Goal: Task Accomplishment & Management: Use online tool/utility

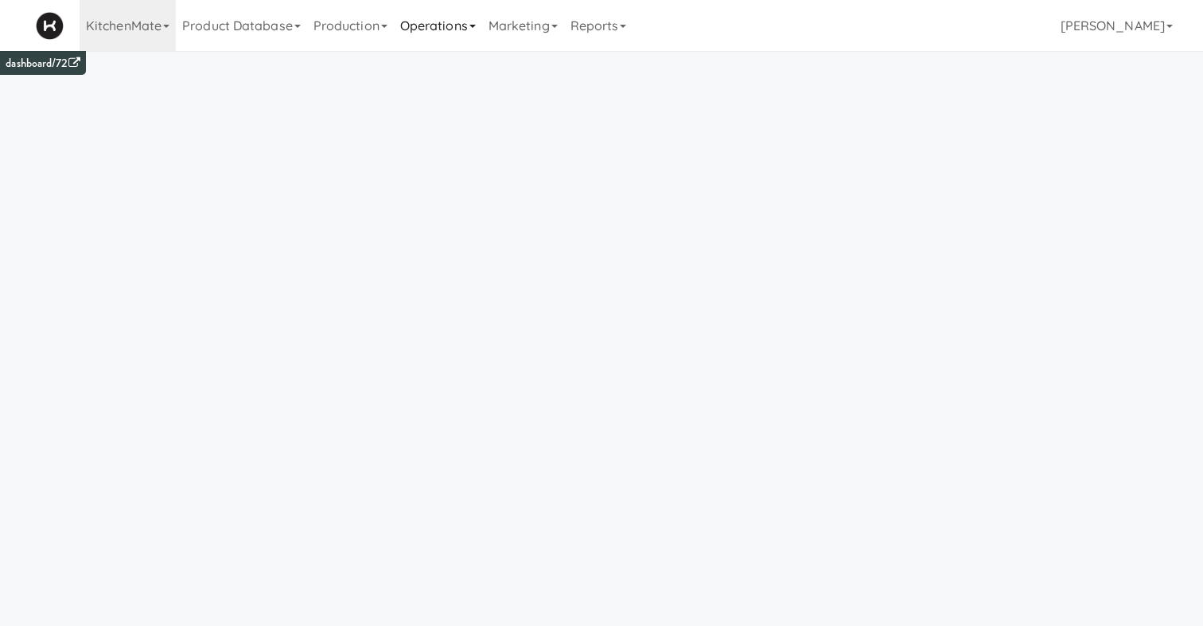
click at [454, 28] on link "Operations" at bounding box center [438, 25] width 88 height 51
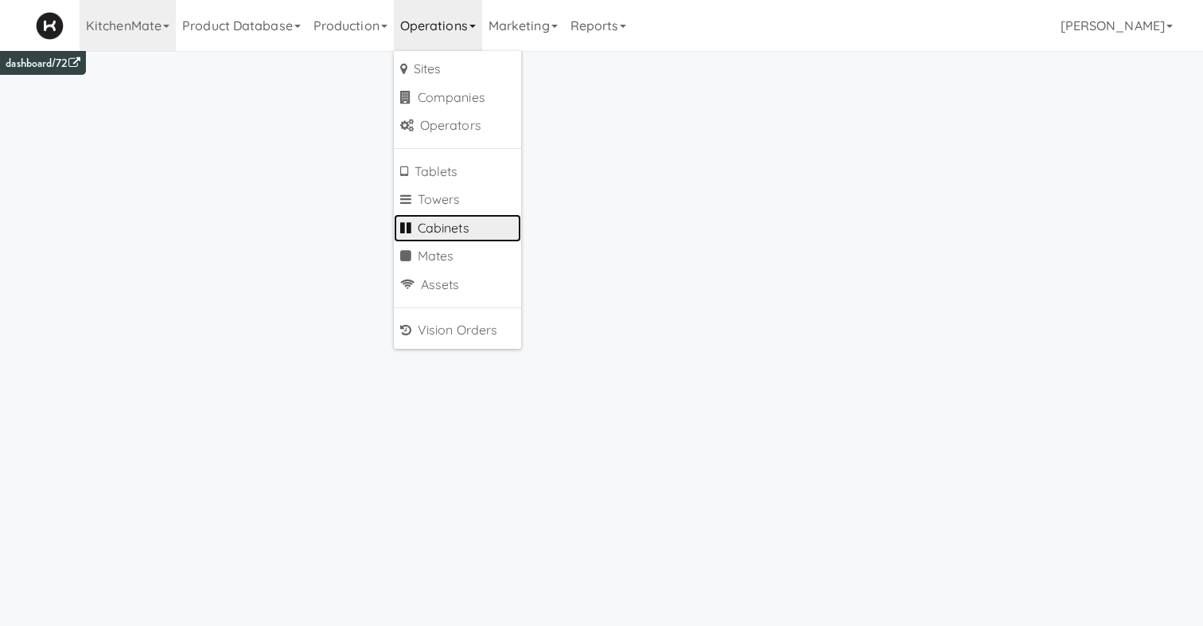
click at [453, 220] on link "Cabinets" at bounding box center [457, 228] width 127 height 29
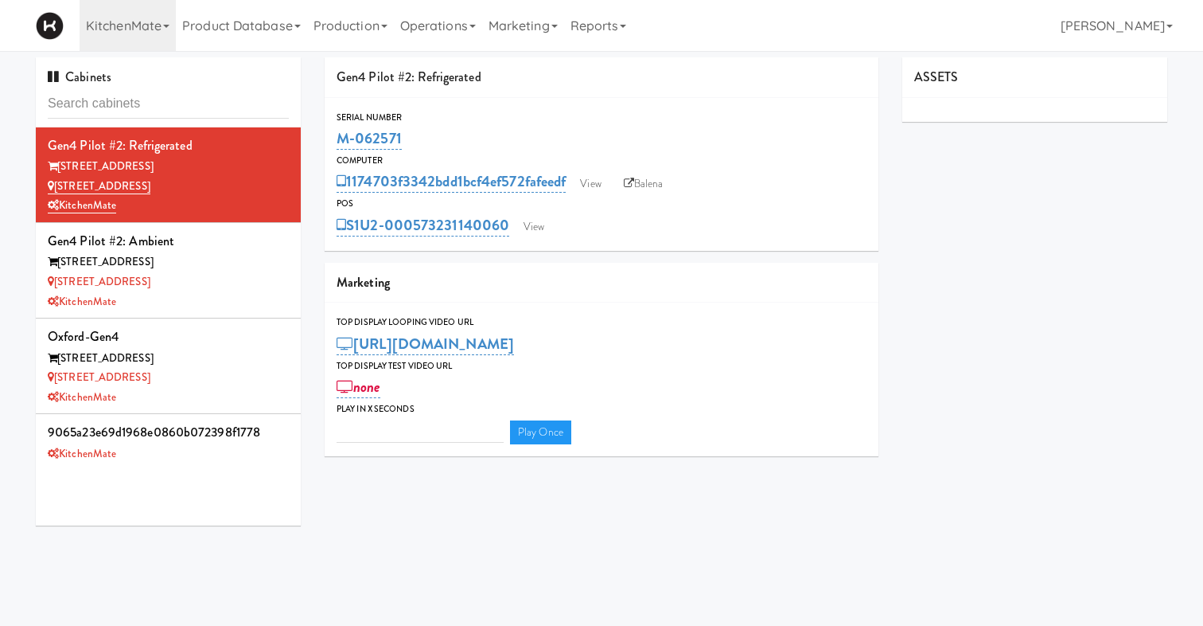
type input "096434ba2e3a4a72ed3b291acccc2d6a"
type input "3"
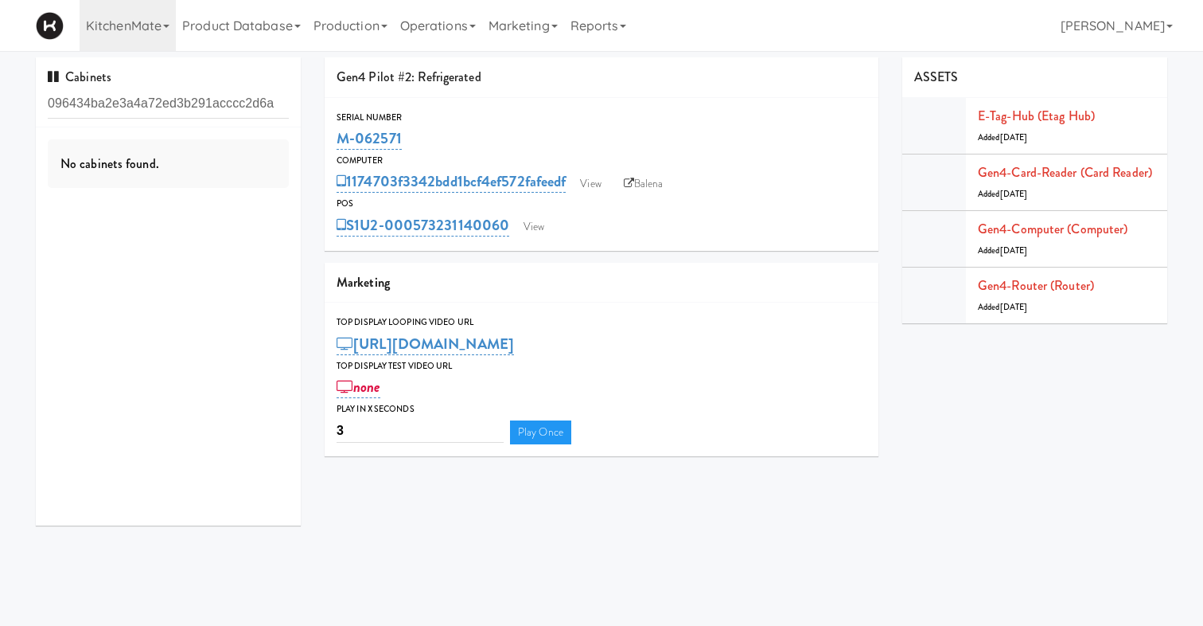
drag, startPoint x: 281, startPoint y: 102, endPoint x: 0, endPoint y: 72, distance: 282.6
click at [0, 75] on div "Cabinets 096434ba2e3a4a72ed3b291acccc2d6a No cabinets found. Gen4 Pilot #2: Ref…" at bounding box center [601, 297] width 1203 height 480
drag, startPoint x: 100, startPoint y: 110, endPoint x: 0, endPoint y: 90, distance: 102.2
click at [0, 90] on div "Cabinets OFFICE No cabinets found. Gen4 Pilot #2: Refrigerated Serial Number M-…" at bounding box center [601, 297] width 1203 height 480
type input "OFFICE"
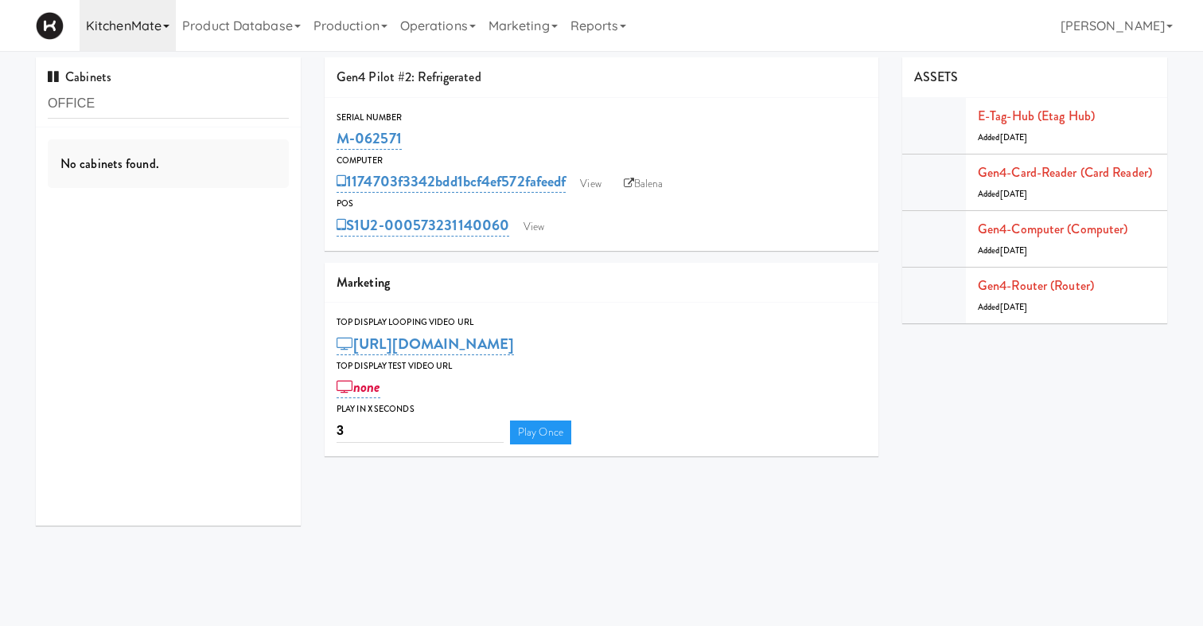
click at [131, 33] on link "KitchenMate" at bounding box center [128, 25] width 96 height 51
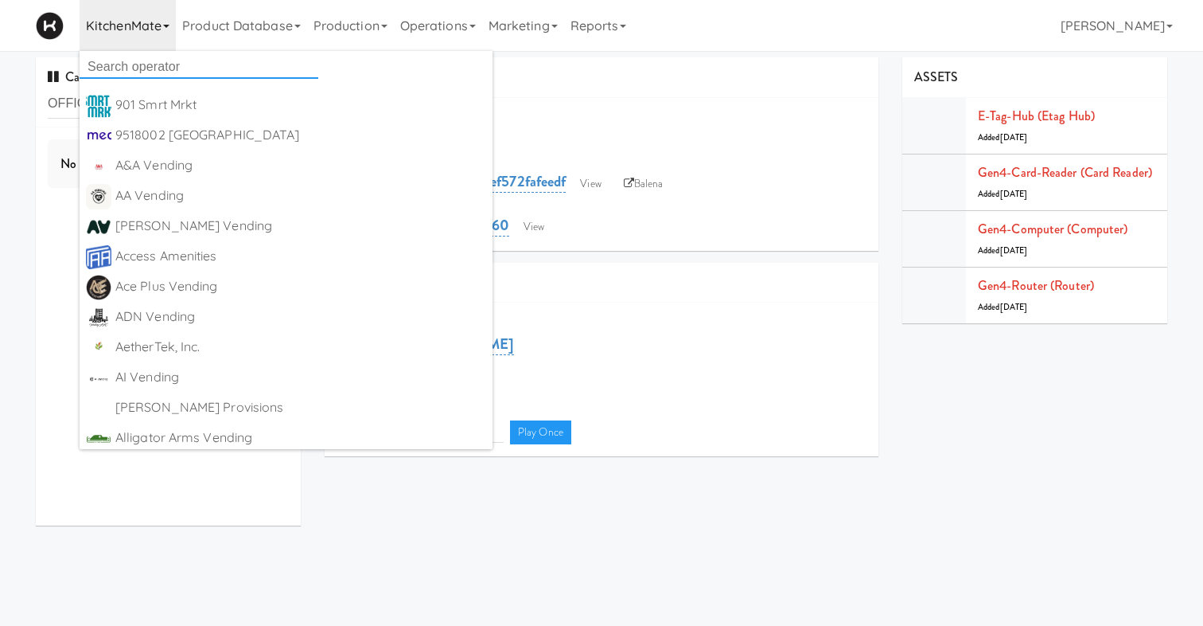
click at [179, 69] on input "text" at bounding box center [199, 67] width 239 height 24
type input "ALL"
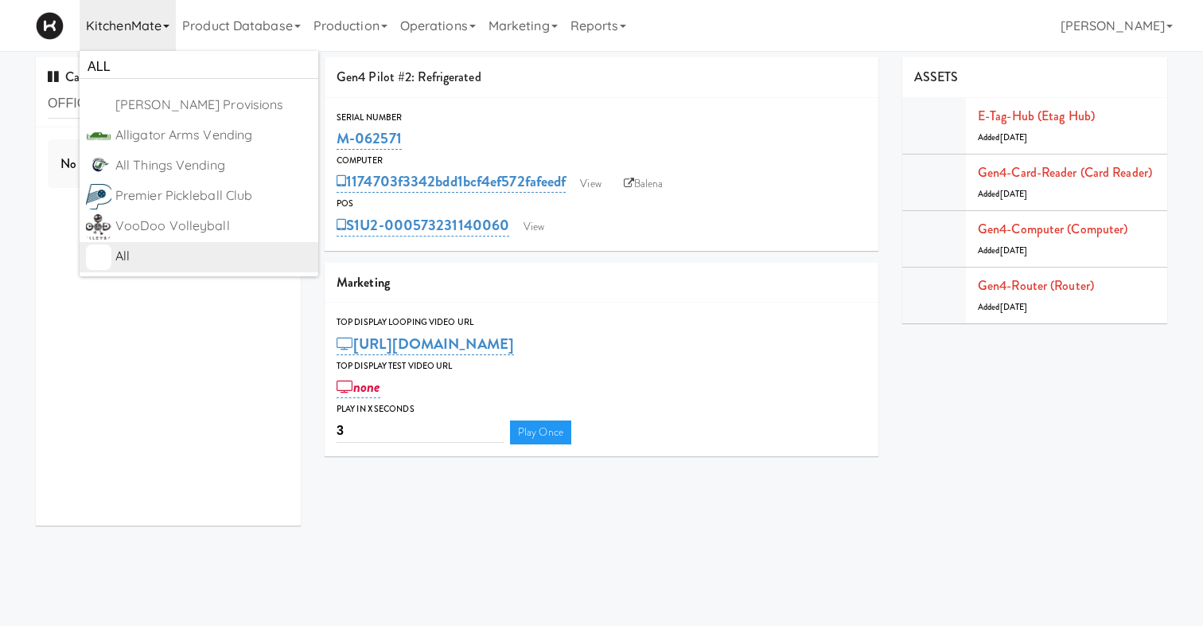
click at [175, 259] on div "All" at bounding box center [213, 256] width 197 height 24
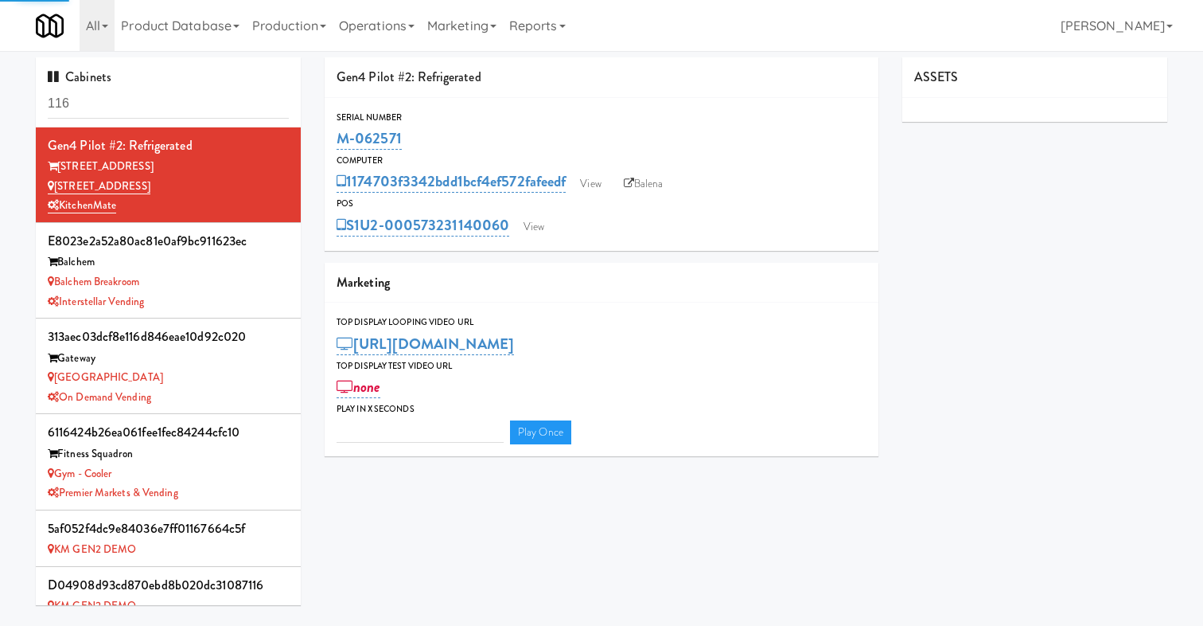
type input "3"
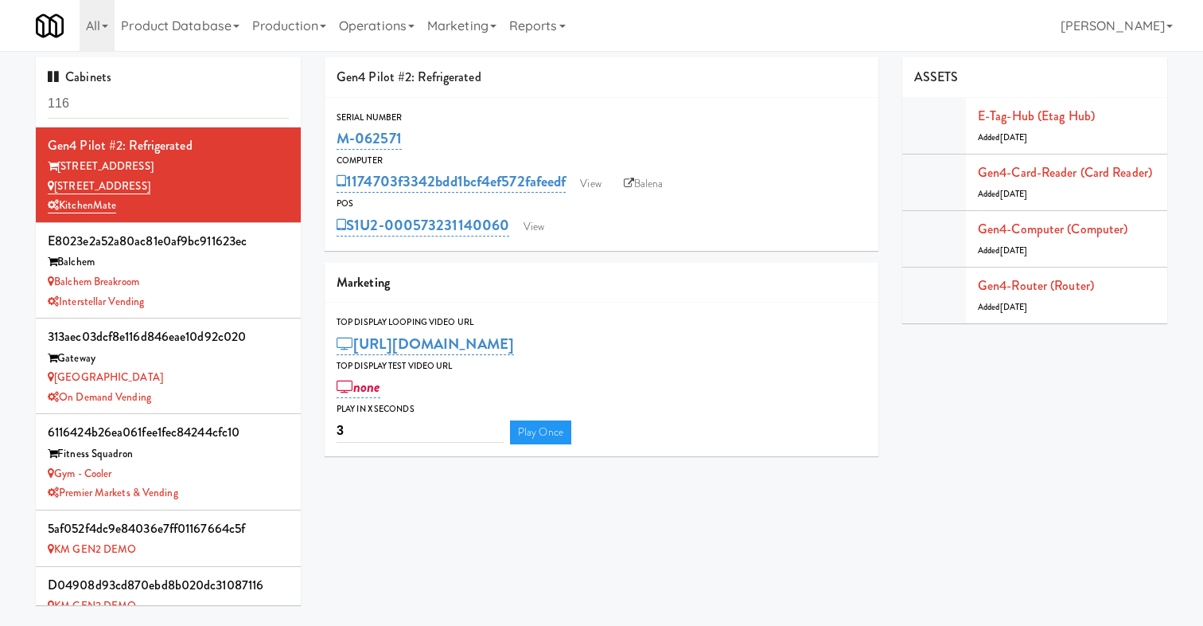
drag, startPoint x: 135, startPoint y: 114, endPoint x: 6, endPoint y: 99, distance: 129.7
click at [8, 99] on div "Cabinets 116 Gen4 Pilot #2: Refrigerated [STREET_ADDRESS] - Fridge KitchenMate …" at bounding box center [601, 336] width 1203 height 559
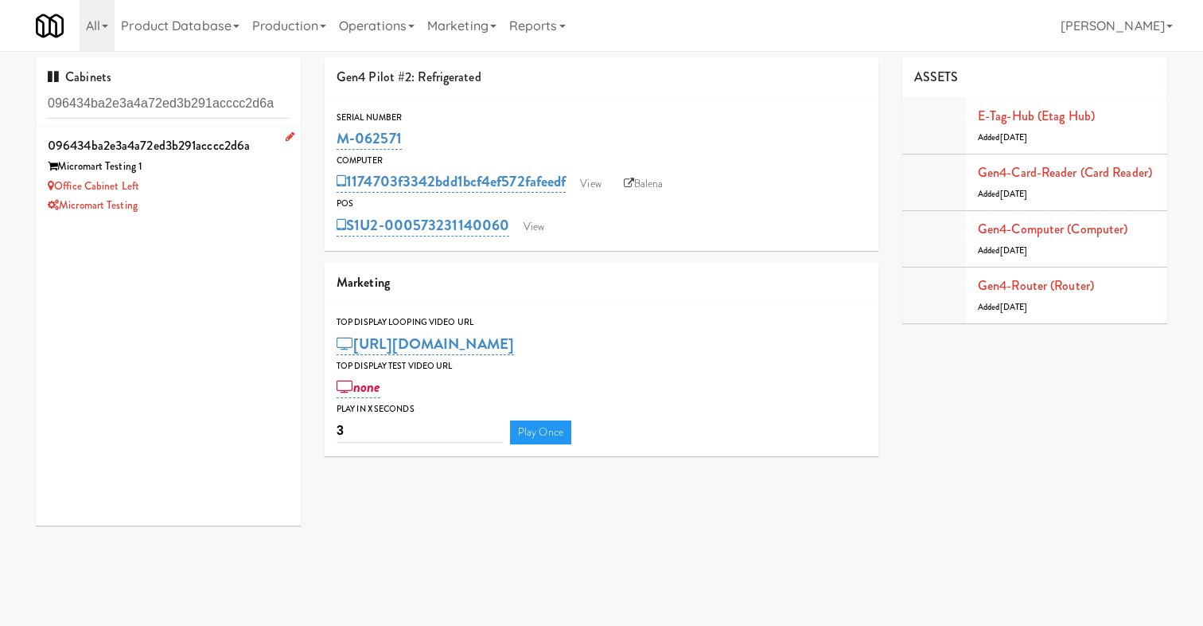
type input "096434ba2e3a4a72ed3b291acccc2d6a"
click at [155, 158] on div "Micromart Testing 1" at bounding box center [168, 167] width 241 height 20
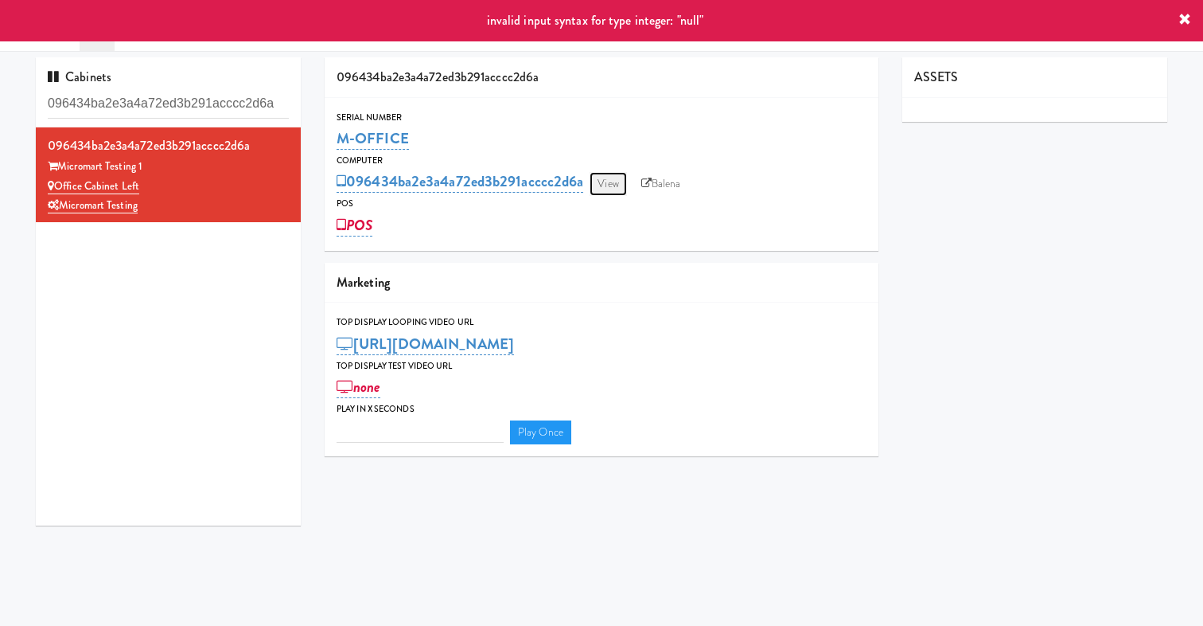
click at [601, 189] on link "View" at bounding box center [608, 184] width 37 height 24
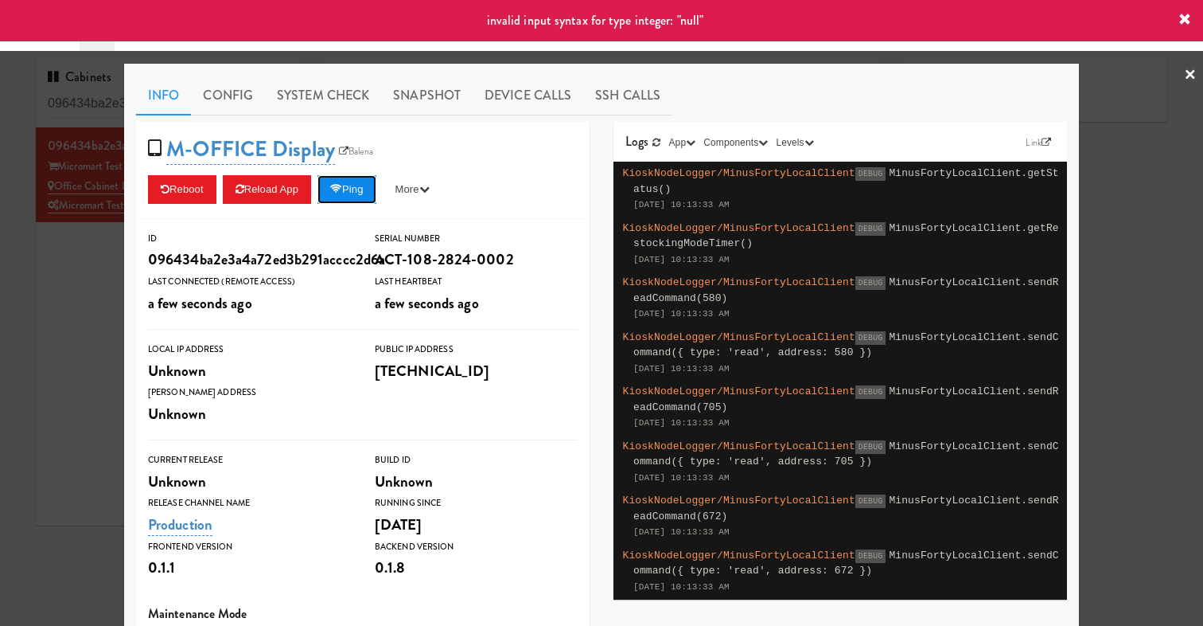
click at [366, 189] on button "Ping" at bounding box center [347, 189] width 59 height 29
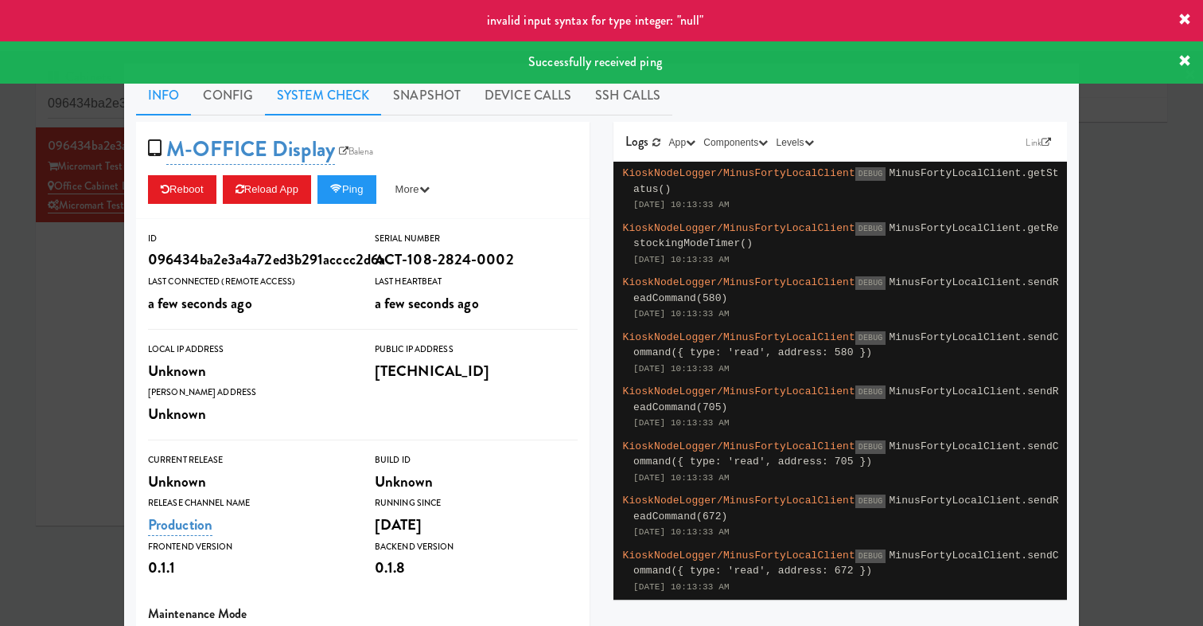
click at [328, 108] on link "System Check" at bounding box center [323, 96] width 116 height 40
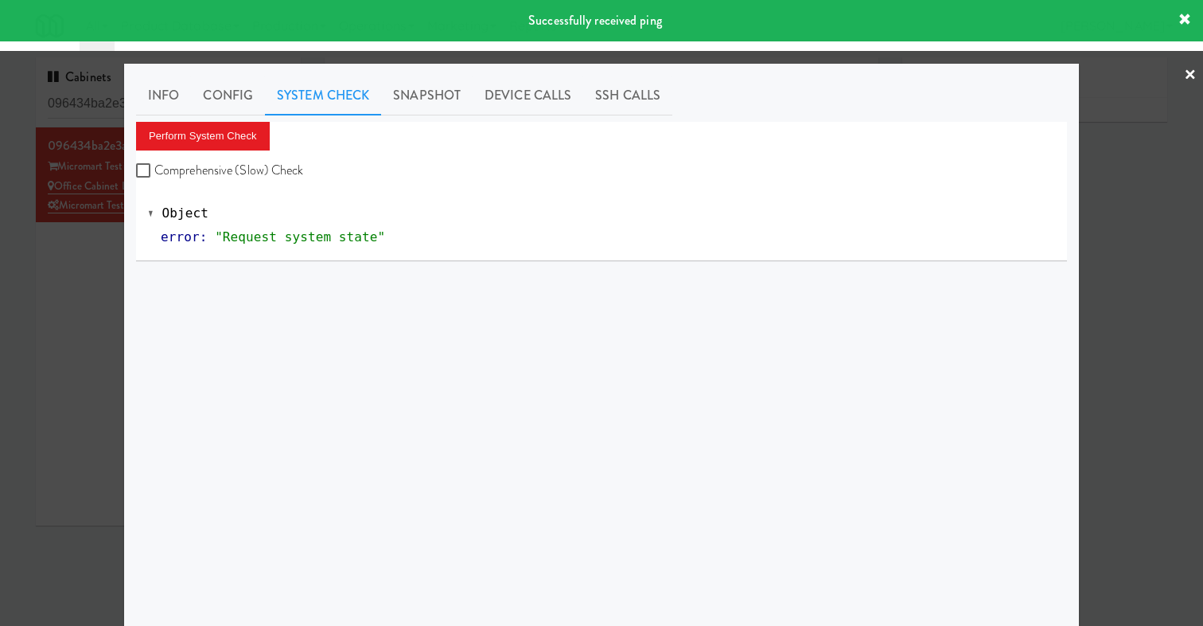
click at [109, 296] on div at bounding box center [601, 313] width 1203 height 626
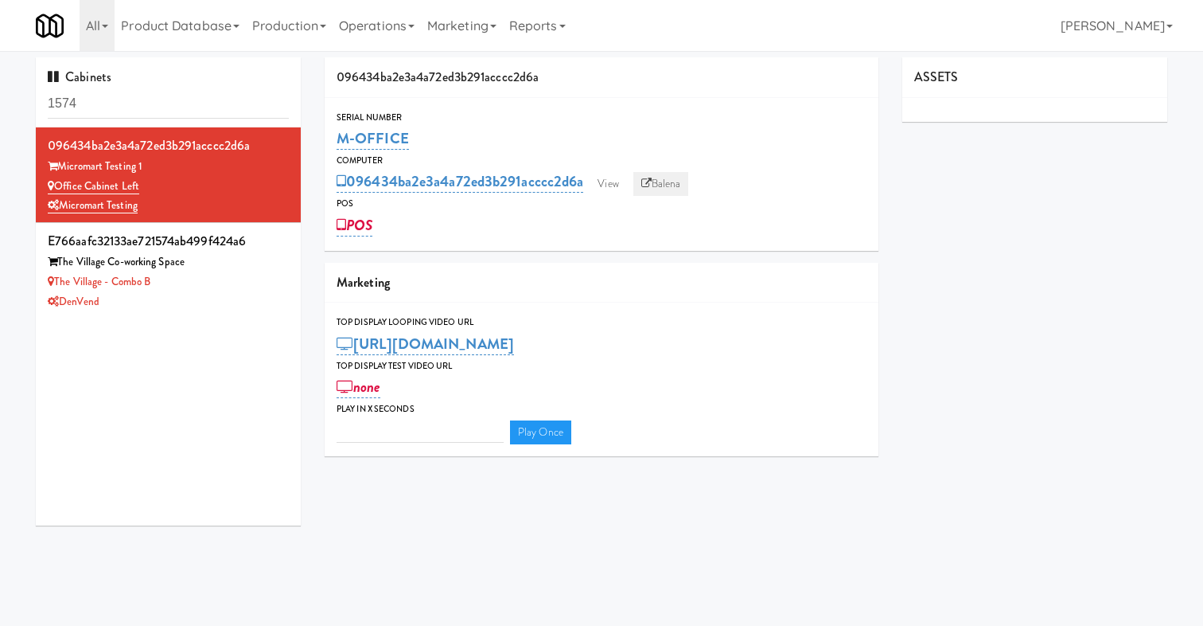
click at [661, 185] on link "Balena" at bounding box center [661, 184] width 56 height 24
click at [614, 176] on link "View" at bounding box center [608, 184] width 37 height 24
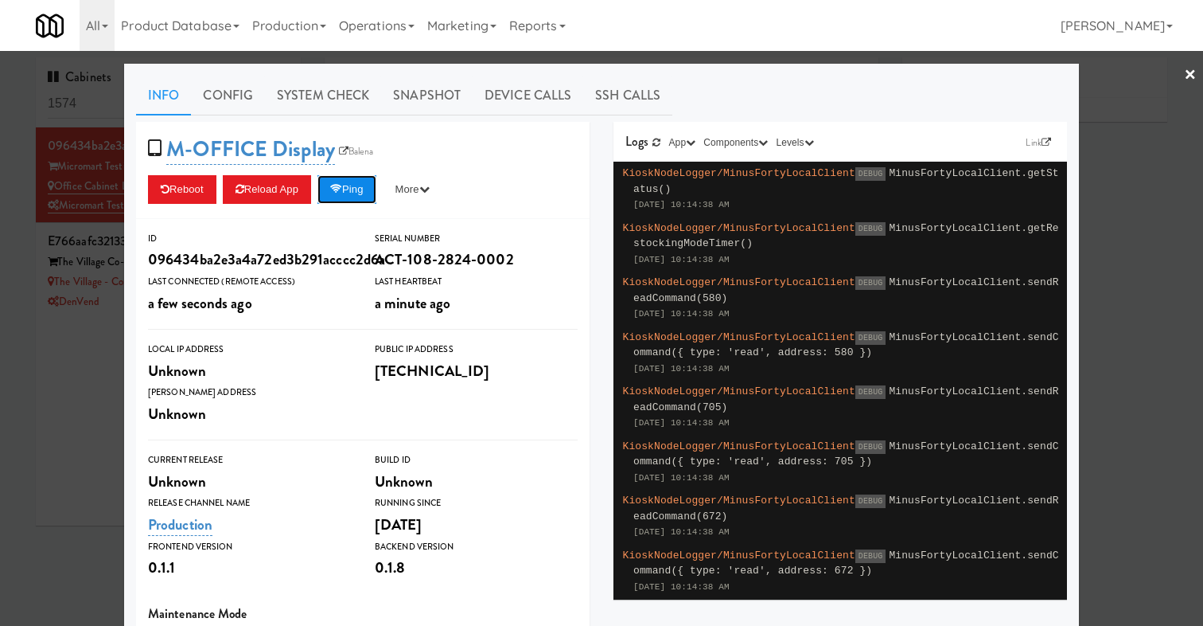
click at [342, 185] on icon at bounding box center [336, 189] width 12 height 10
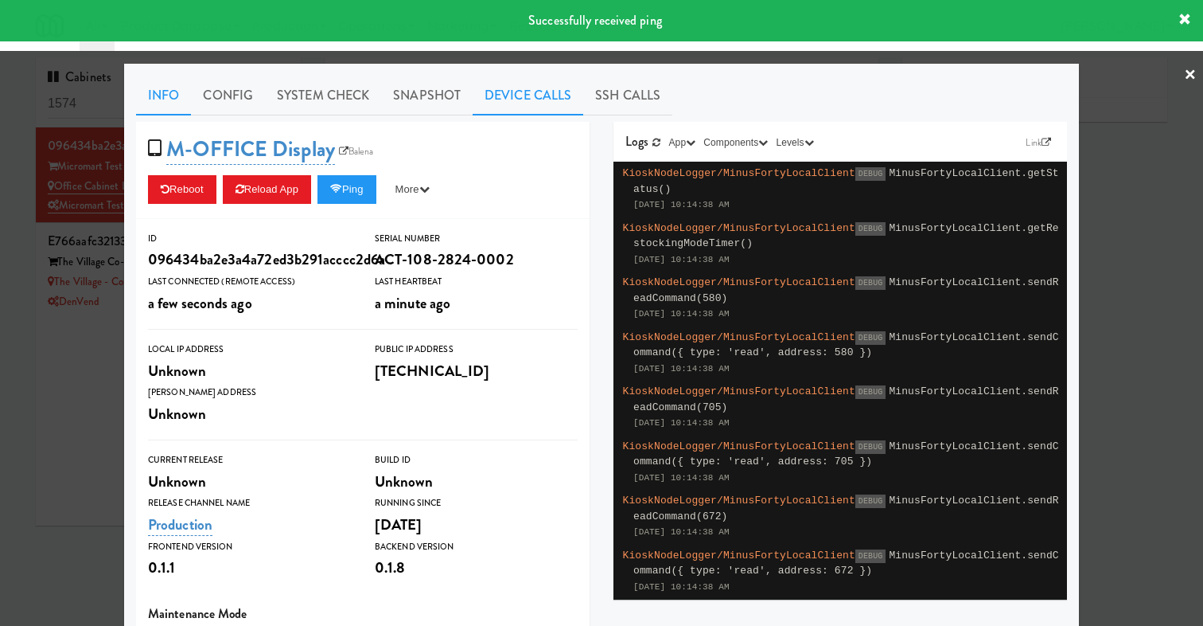
click at [512, 93] on link "Device Calls" at bounding box center [528, 96] width 111 height 40
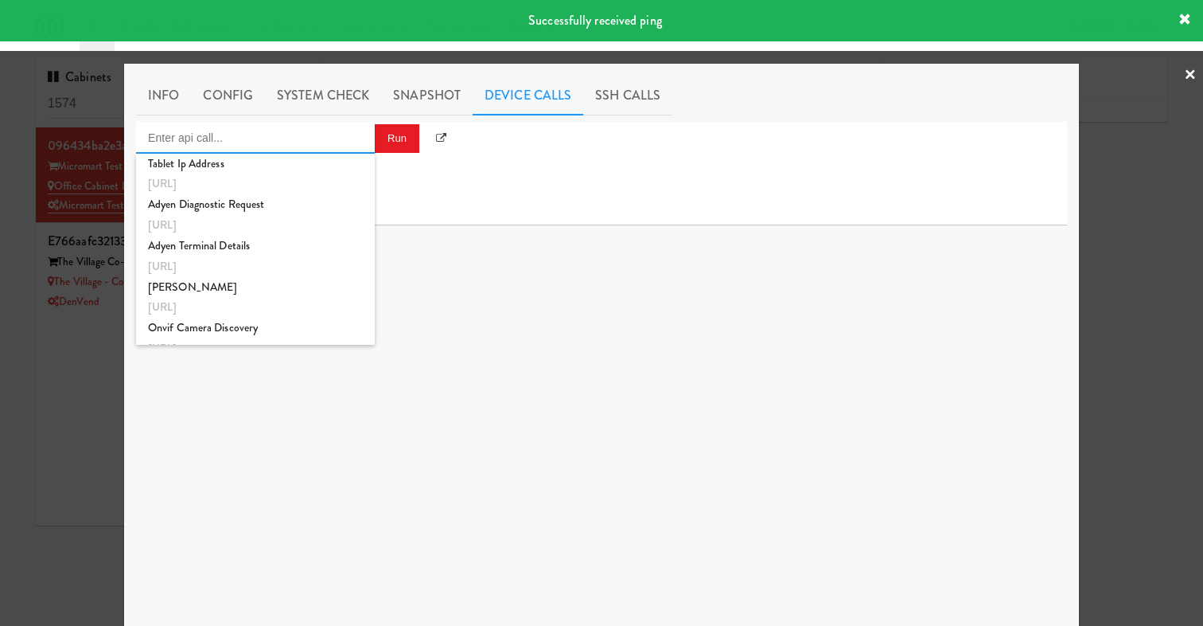
click at [298, 138] on input "Enter api call..." at bounding box center [255, 138] width 239 height 32
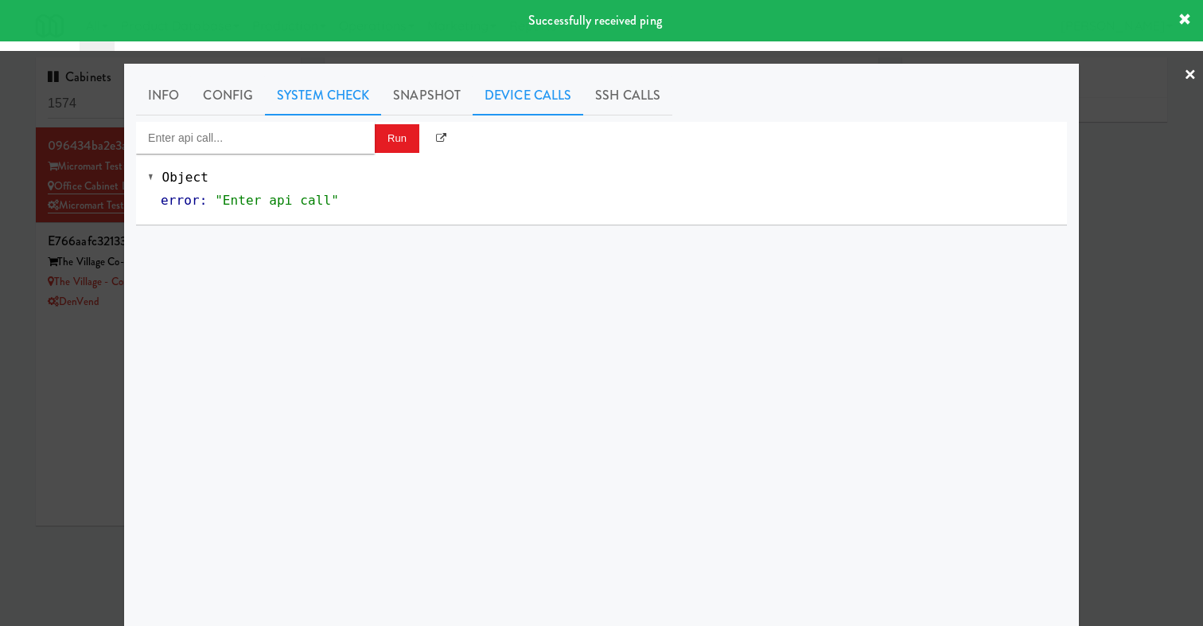
click at [313, 115] on link "System Check" at bounding box center [323, 96] width 116 height 40
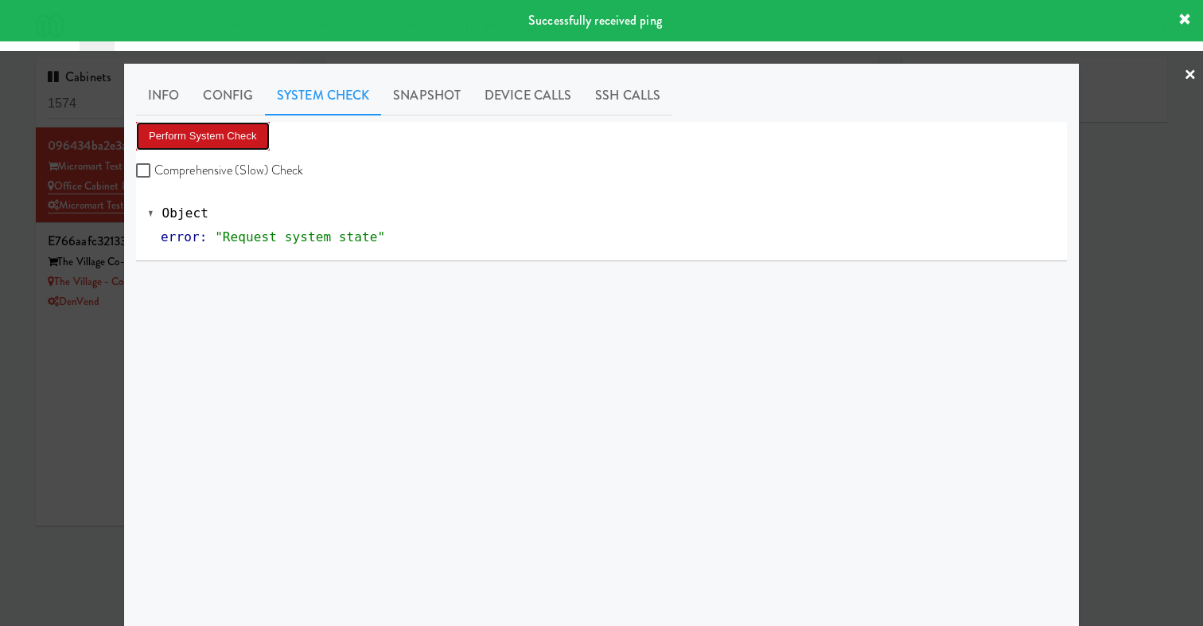
click at [256, 131] on button "Perform System Check" at bounding box center [203, 136] width 134 height 29
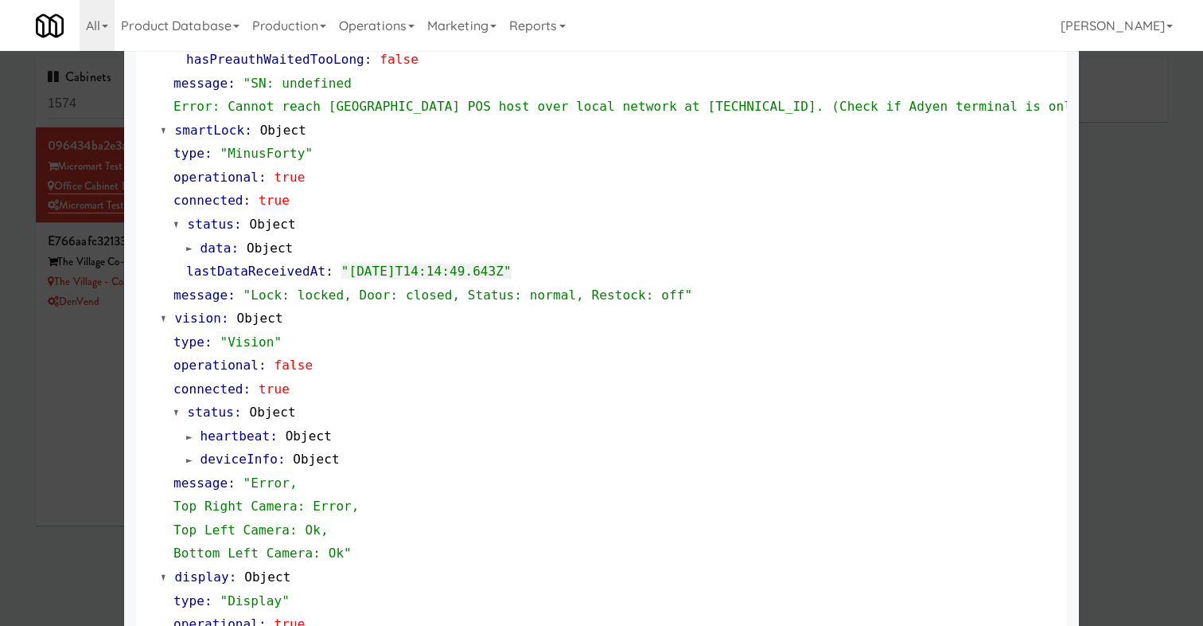
scroll to position [350, 0]
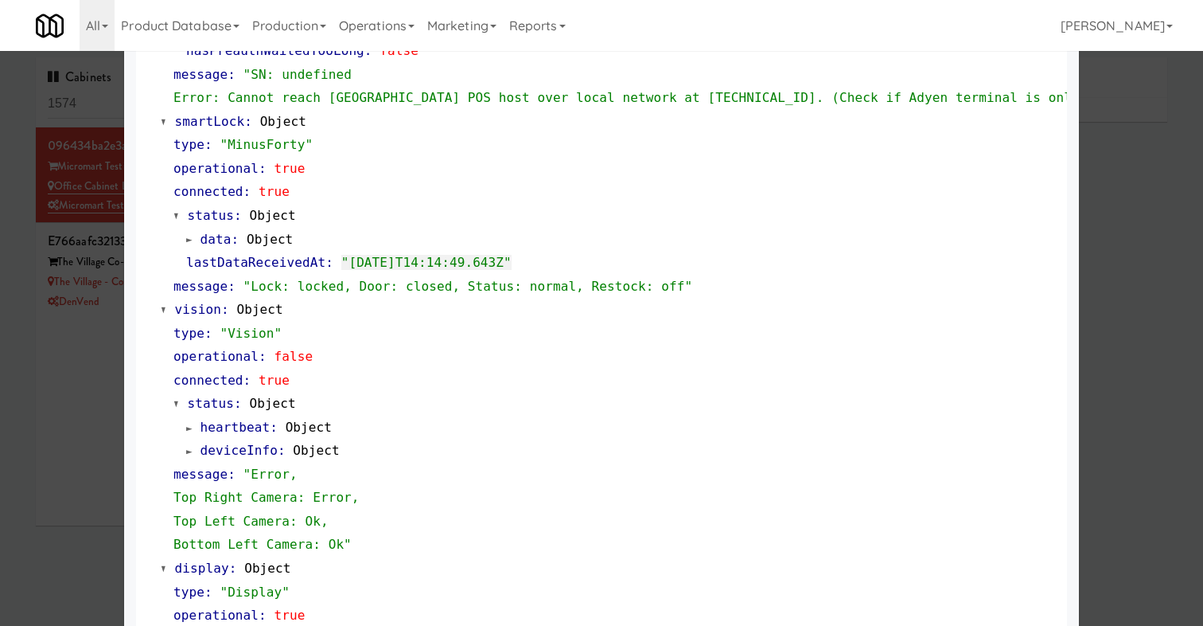
click at [197, 241] on link "data : Object" at bounding box center [239, 239] width 107 height 15
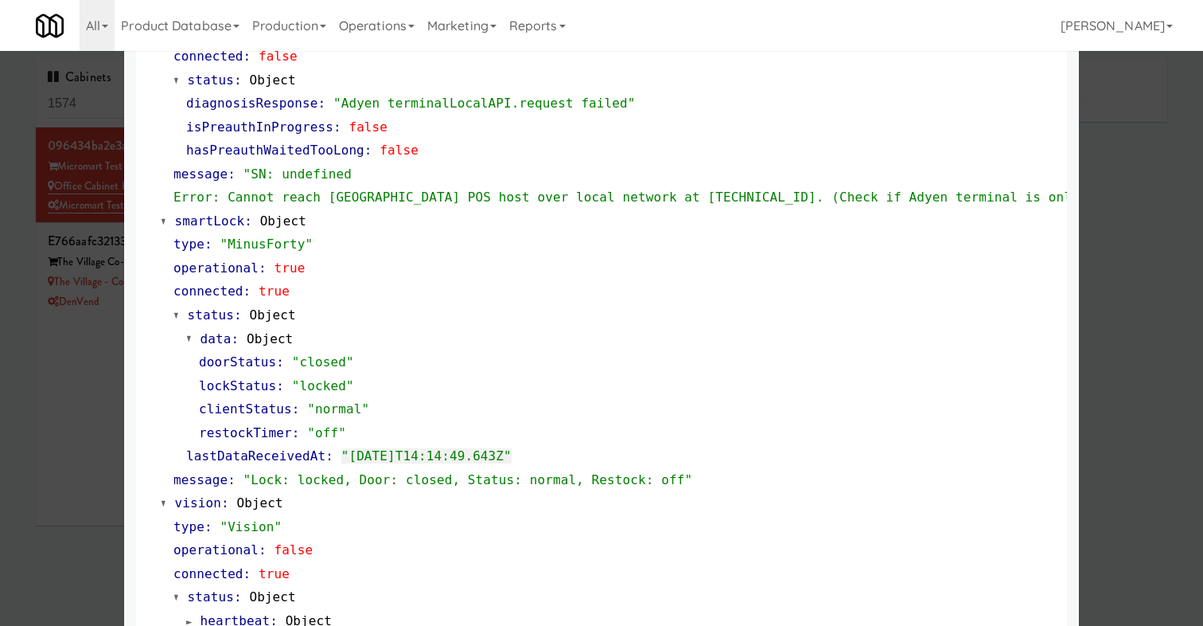
scroll to position [243, 0]
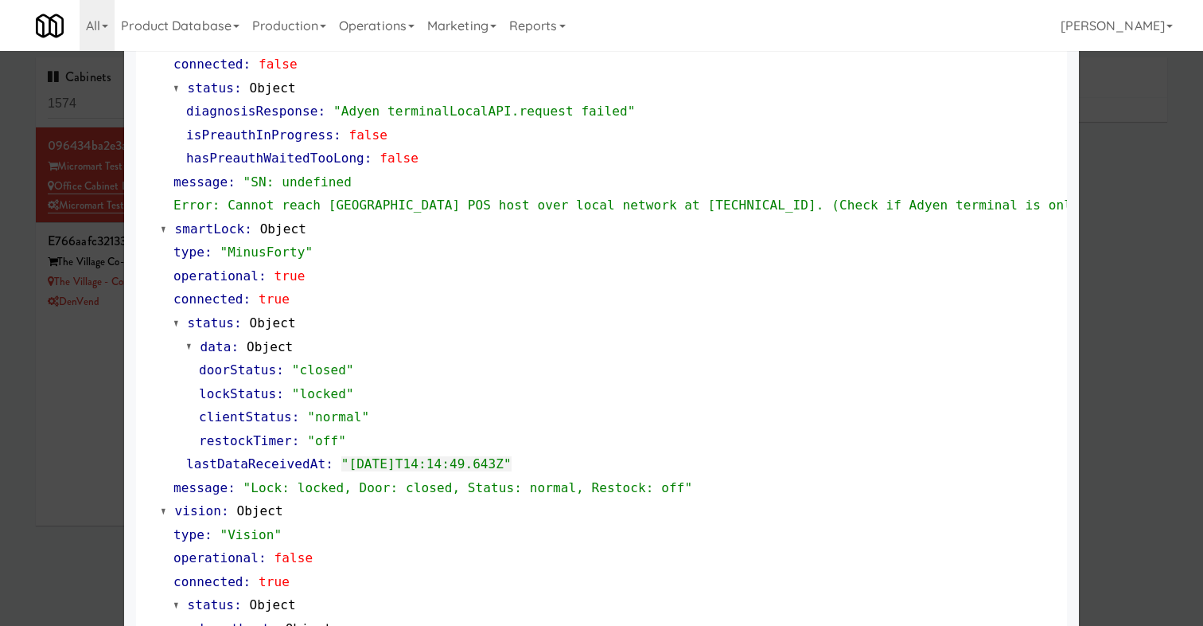
click at [105, 352] on div at bounding box center [601, 313] width 1203 height 626
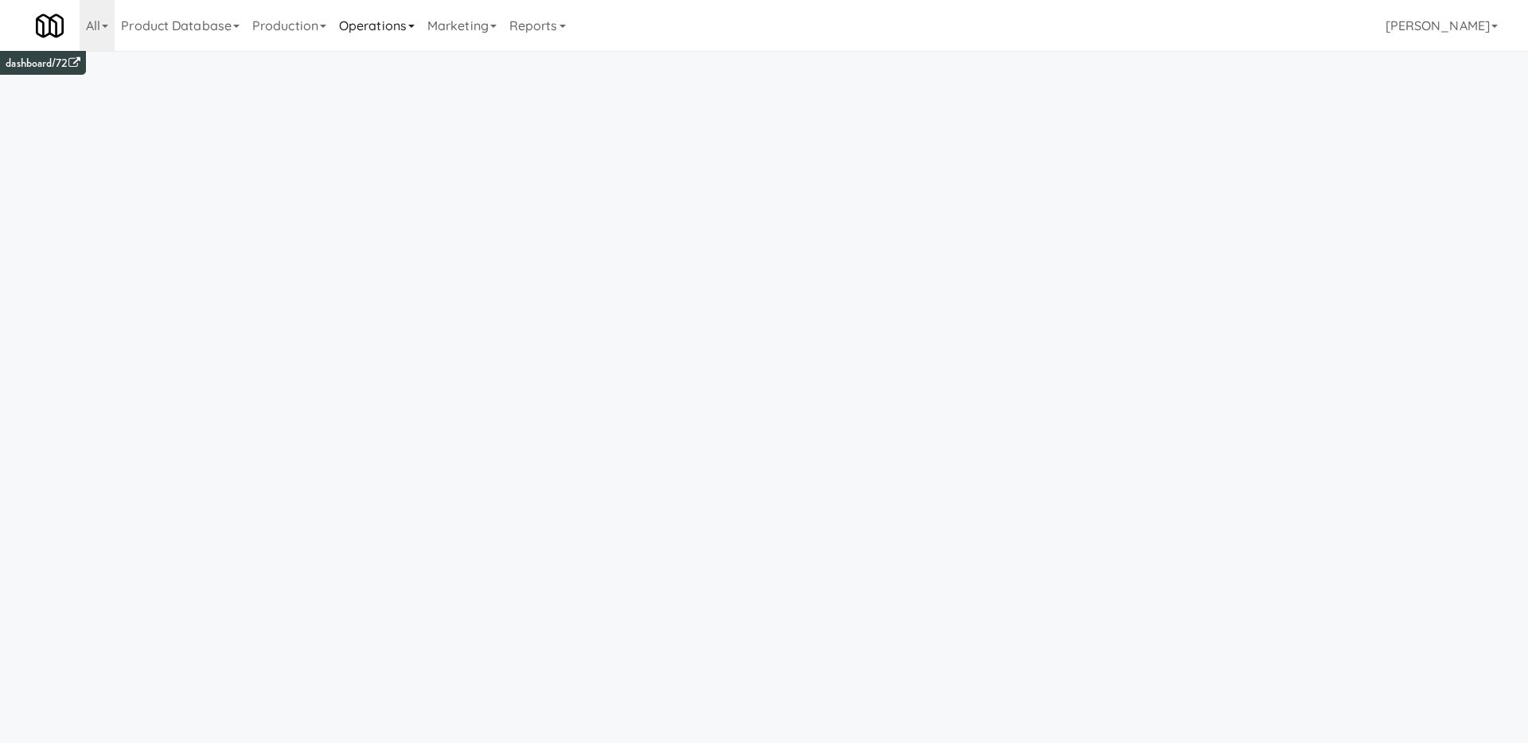
click at [405, 25] on link "Operations" at bounding box center [377, 25] width 88 height 51
click at [416, 238] on link "Cabinets" at bounding box center [396, 228] width 127 height 29
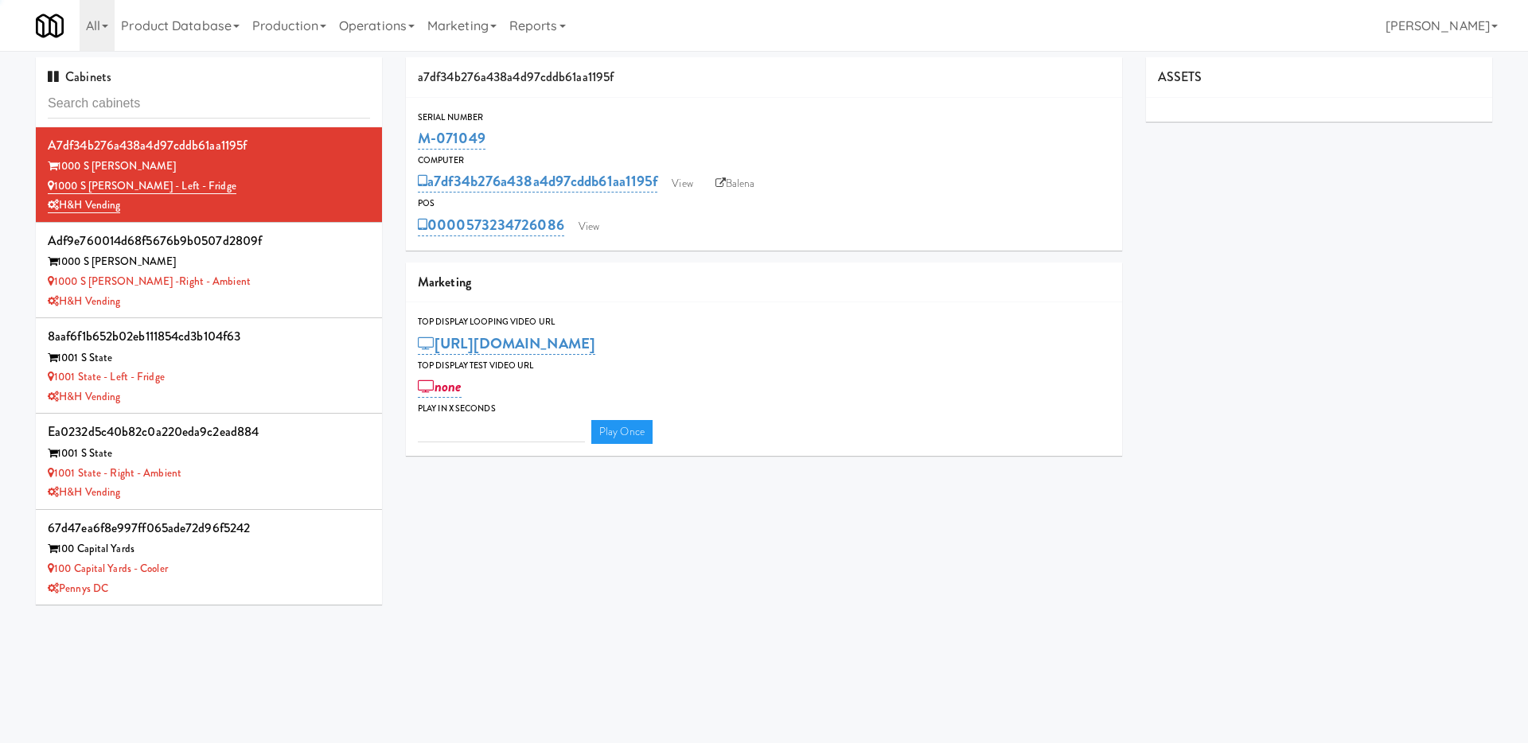
type input "3"
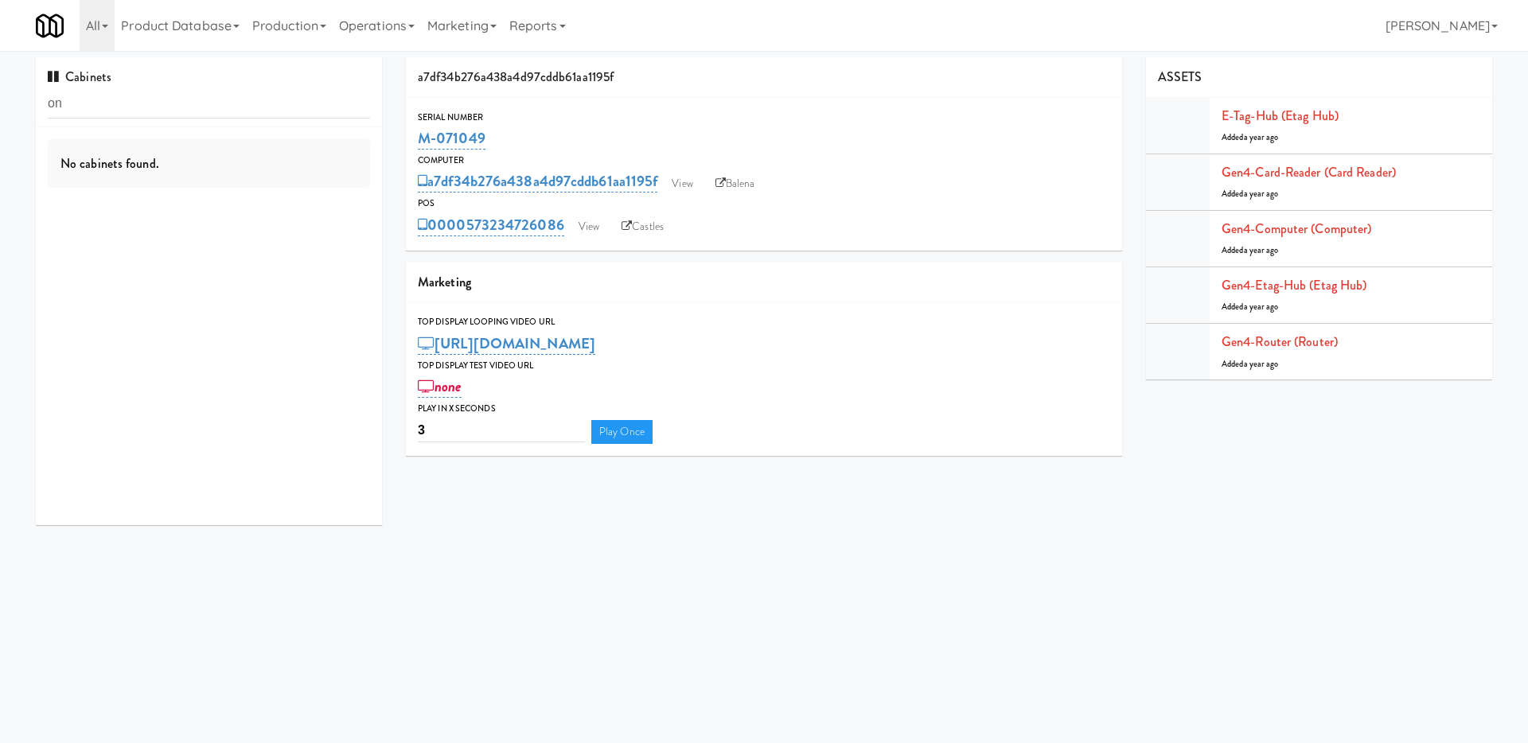
type input "o"
type input "oneeleven"
click at [366, 25] on link "Operations" at bounding box center [377, 25] width 88 height 51
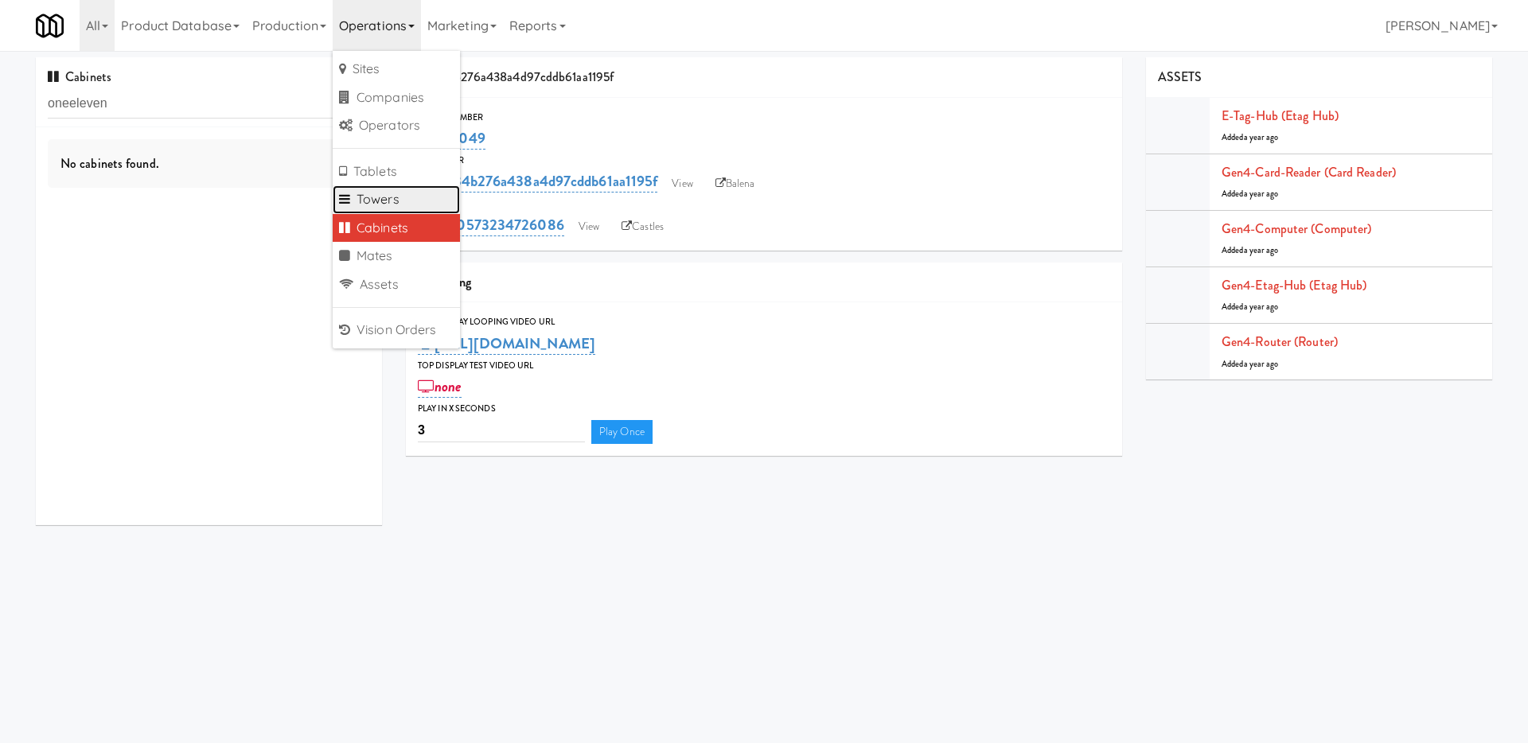
click at [415, 189] on link "Towers" at bounding box center [396, 199] width 127 height 29
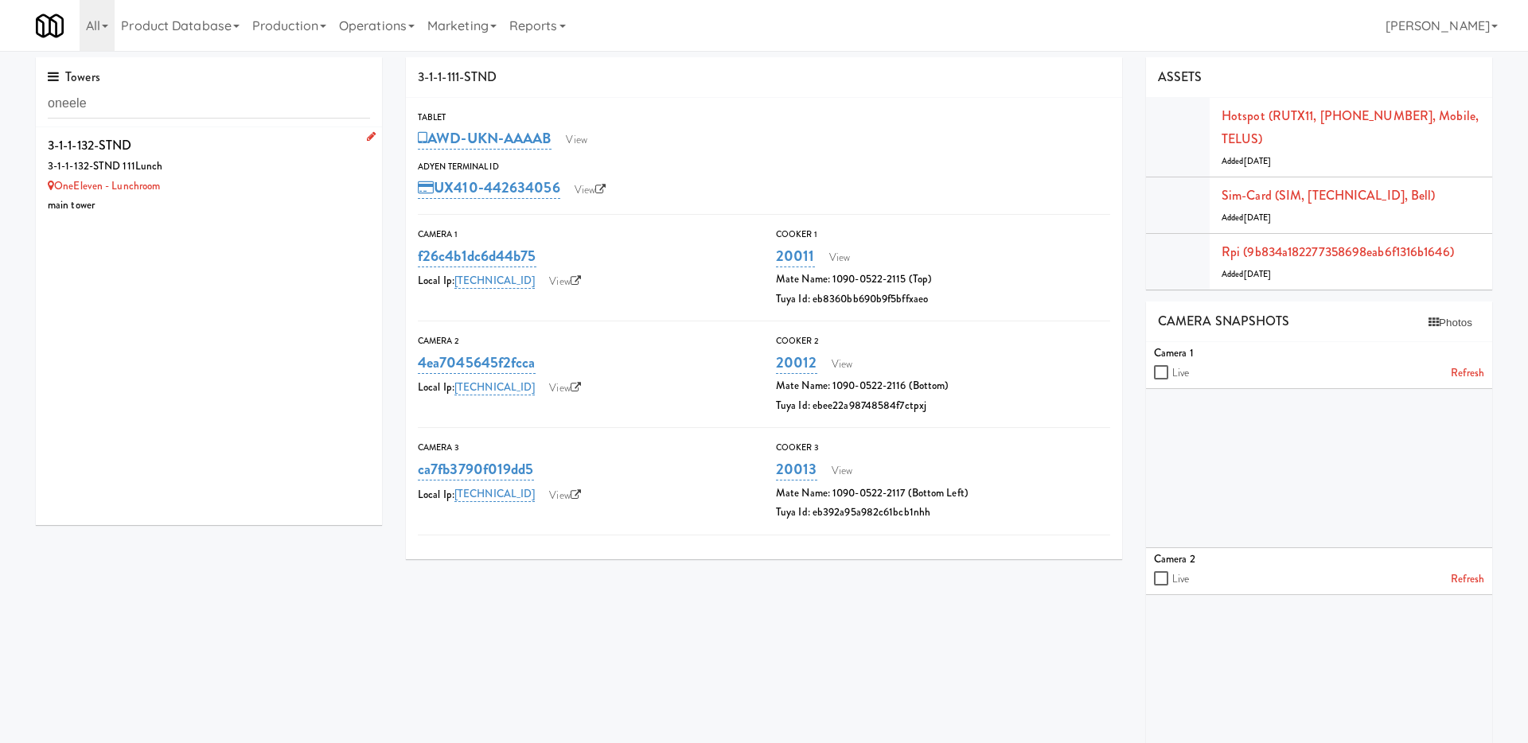
type input "oneele"
click at [234, 185] on div "OneEleven - Lunchroom" at bounding box center [209, 187] width 322 height 20
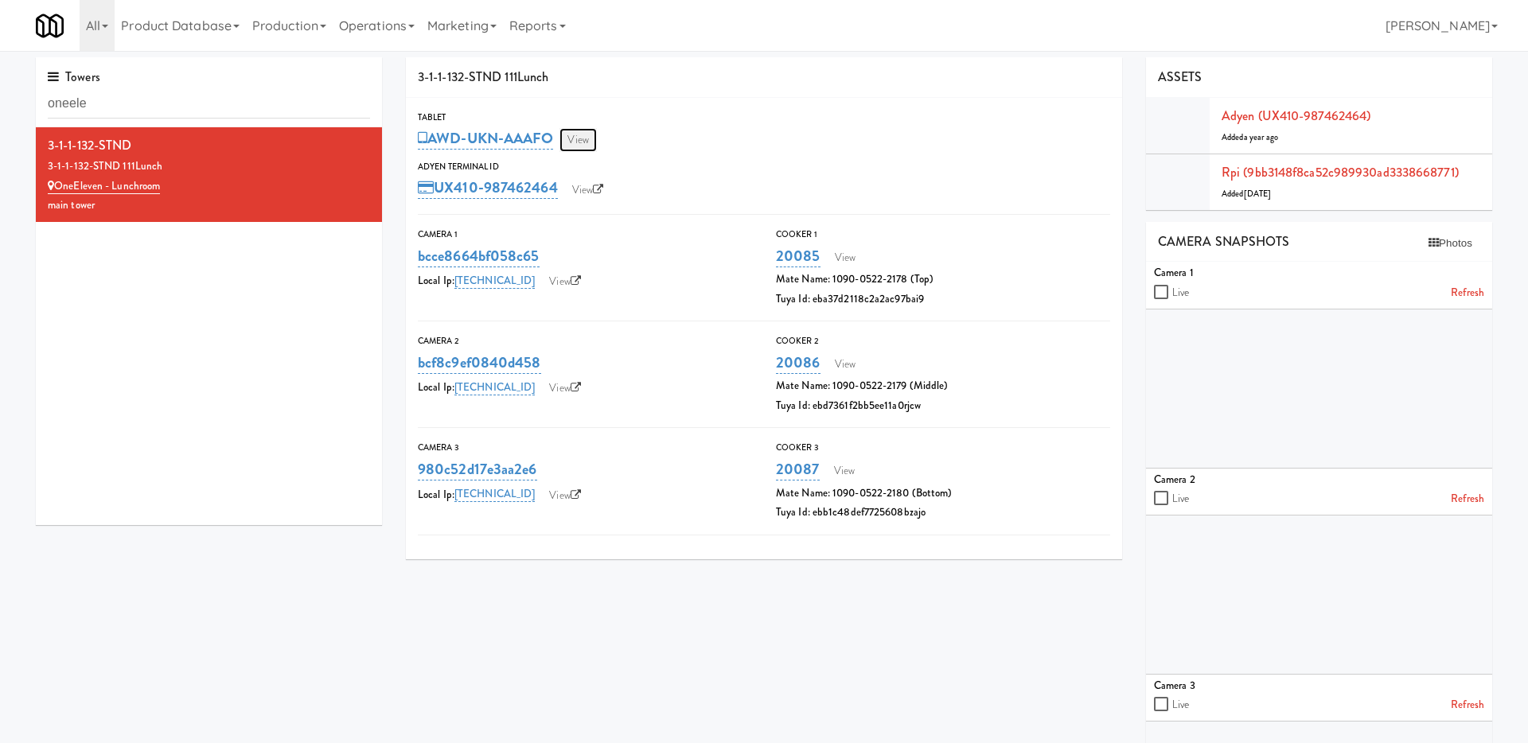
click at [587, 146] on link "View" at bounding box center [577, 140] width 37 height 24
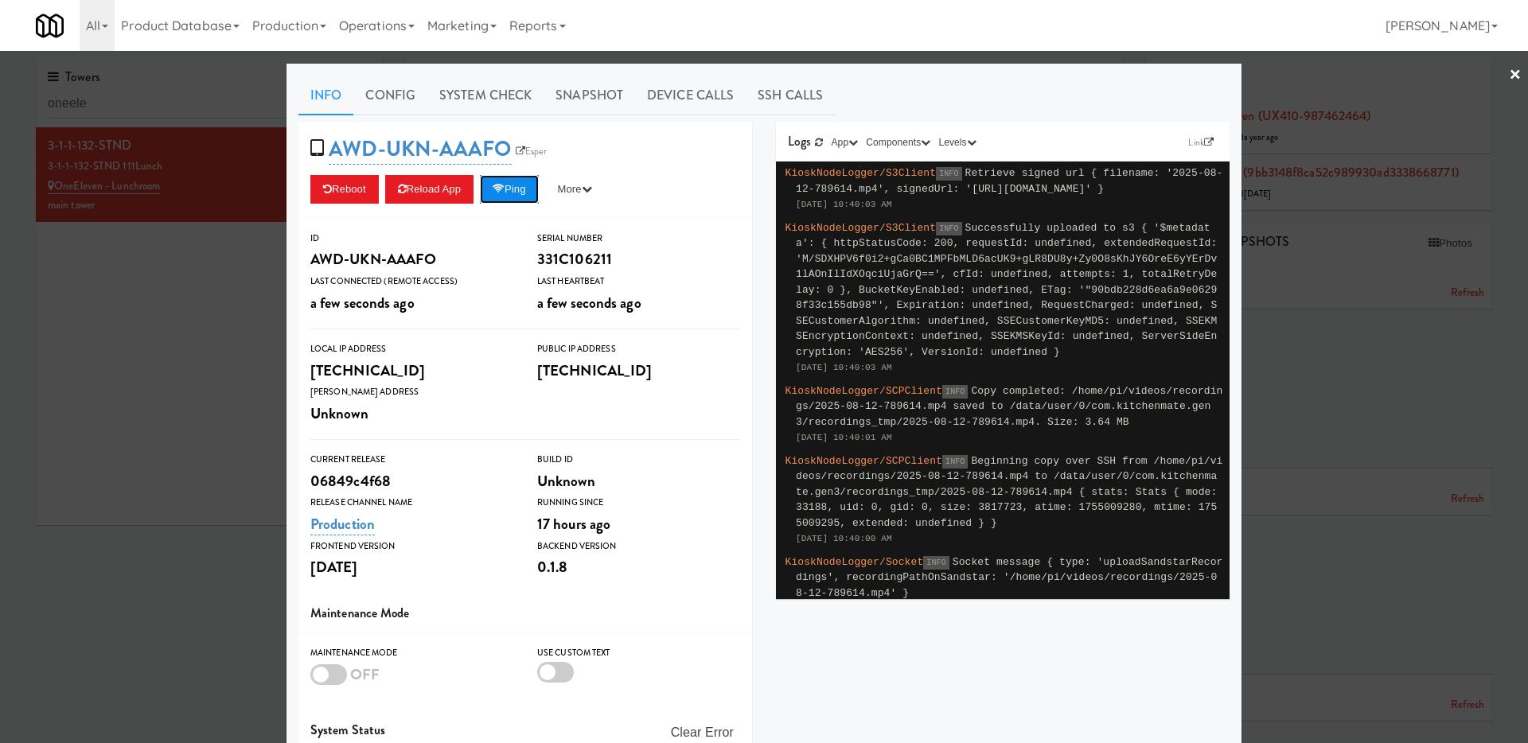
click at [509, 182] on button "Ping" at bounding box center [509, 189] width 59 height 29
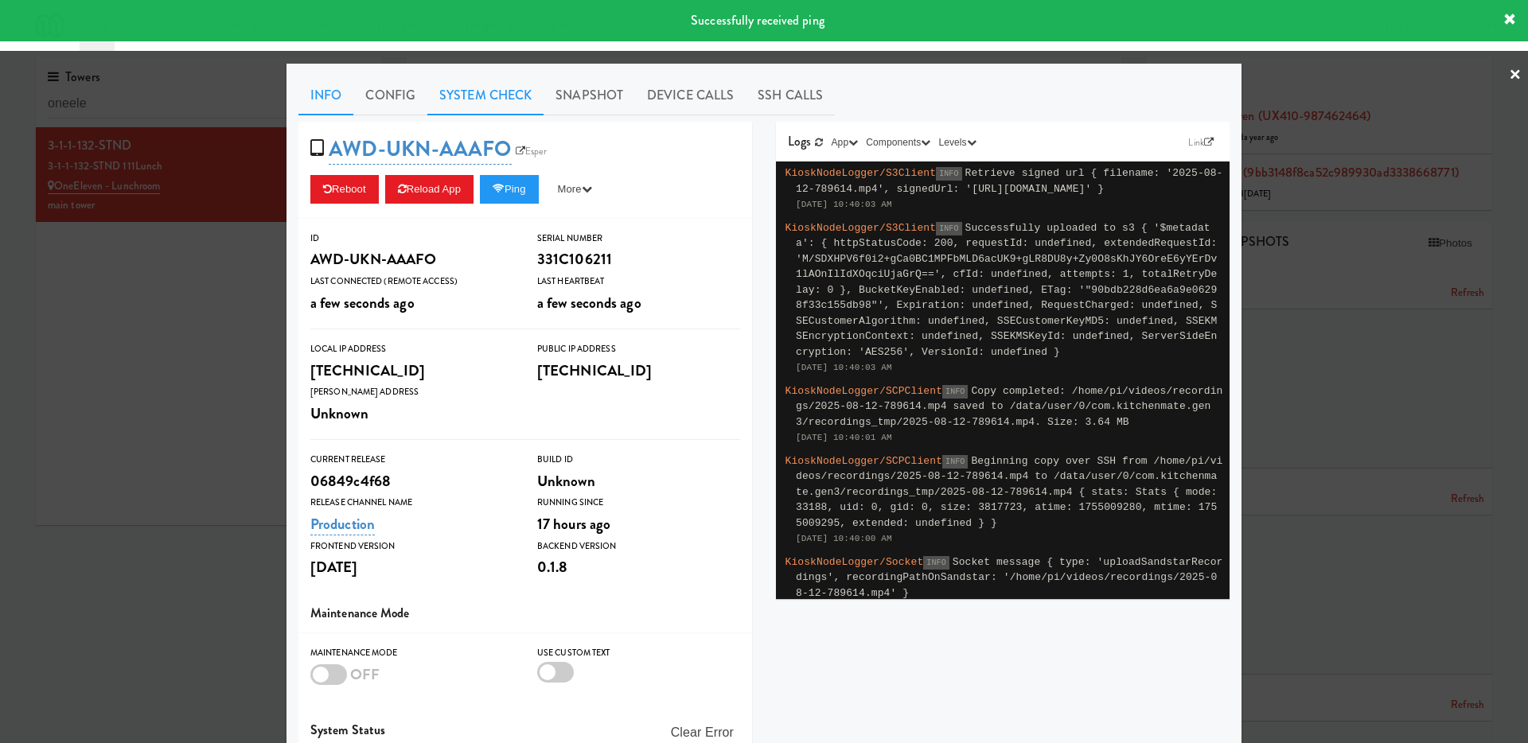
click at [508, 98] on link "System Check" at bounding box center [485, 96] width 116 height 40
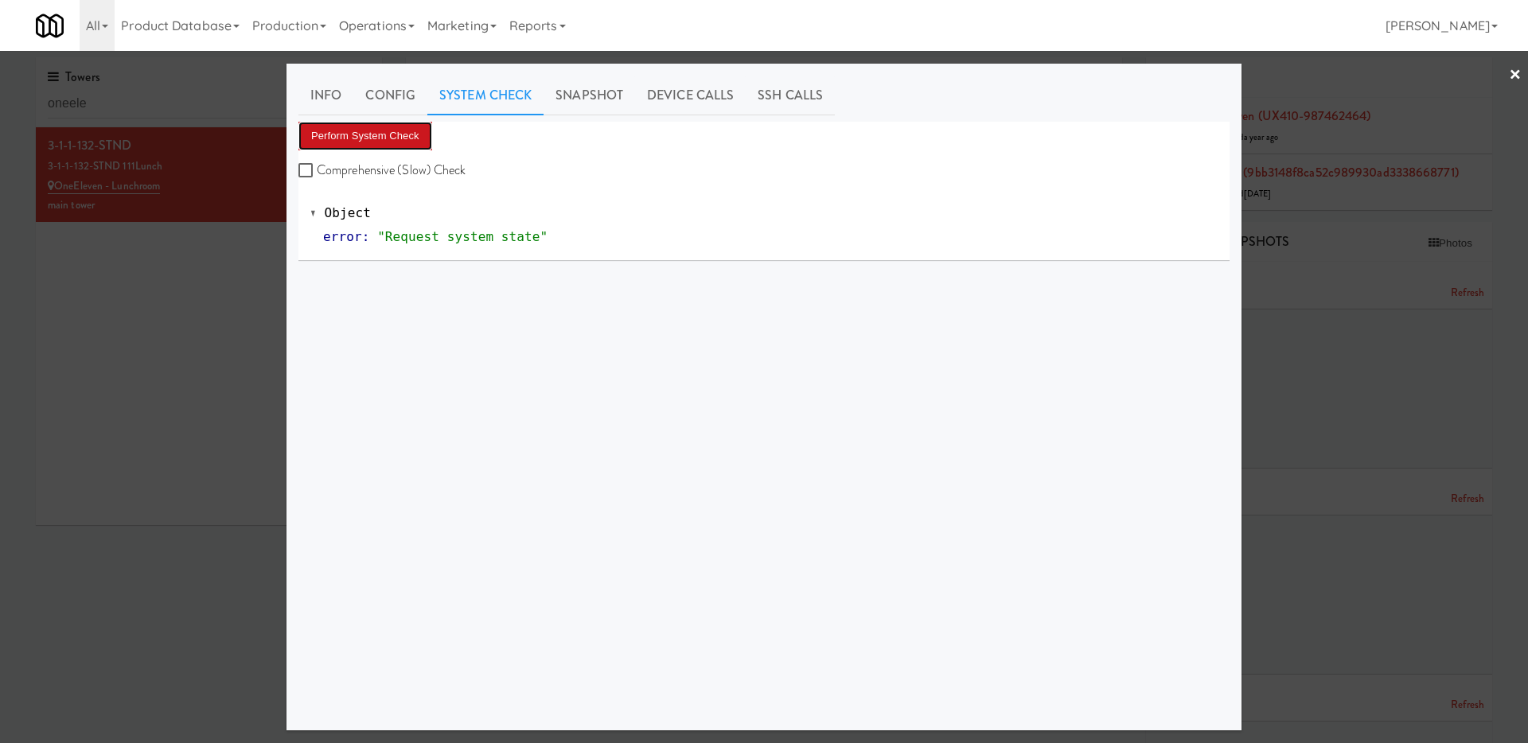
click at [361, 139] on button "Perform System Check" at bounding box center [365, 136] width 134 height 29
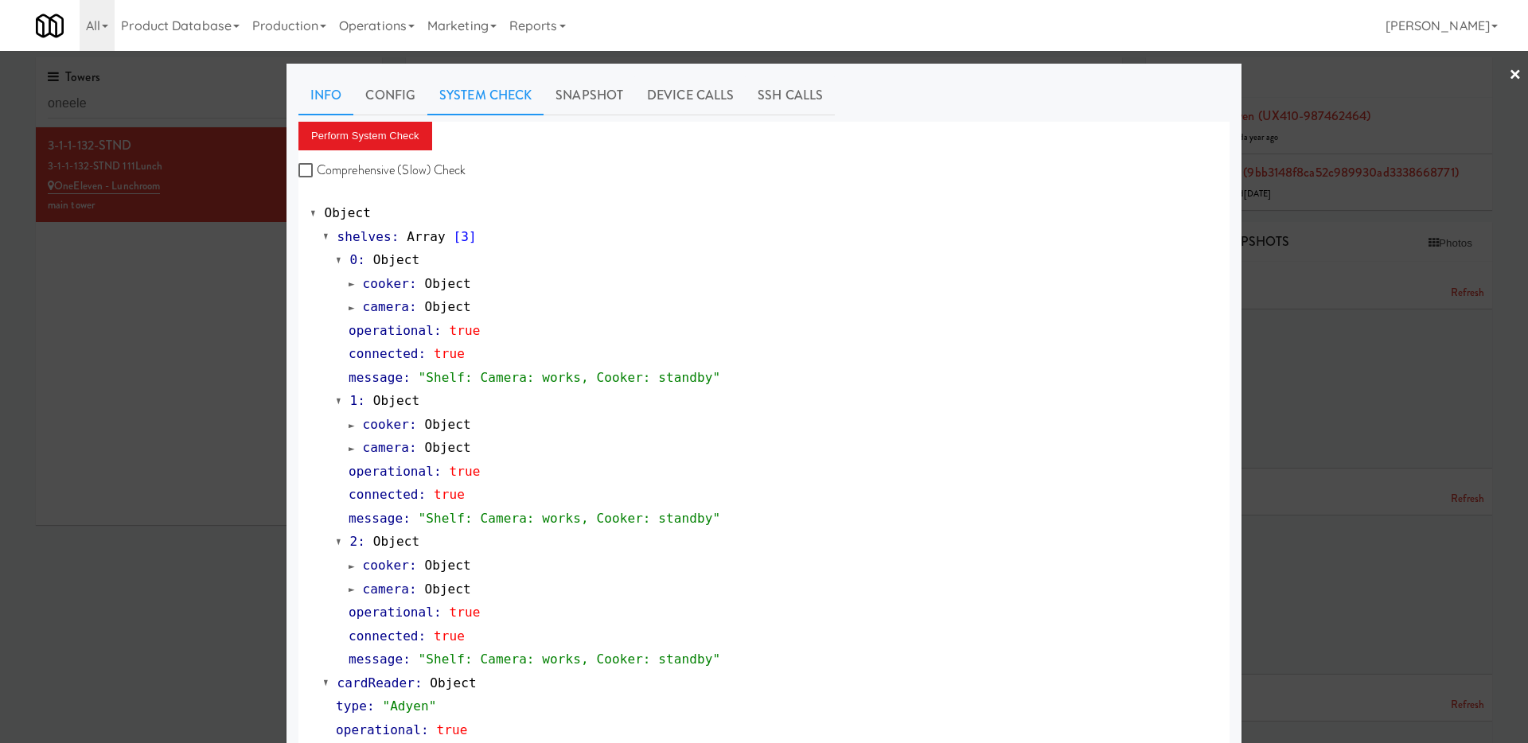
click at [317, 84] on link "Info" at bounding box center [325, 96] width 55 height 40
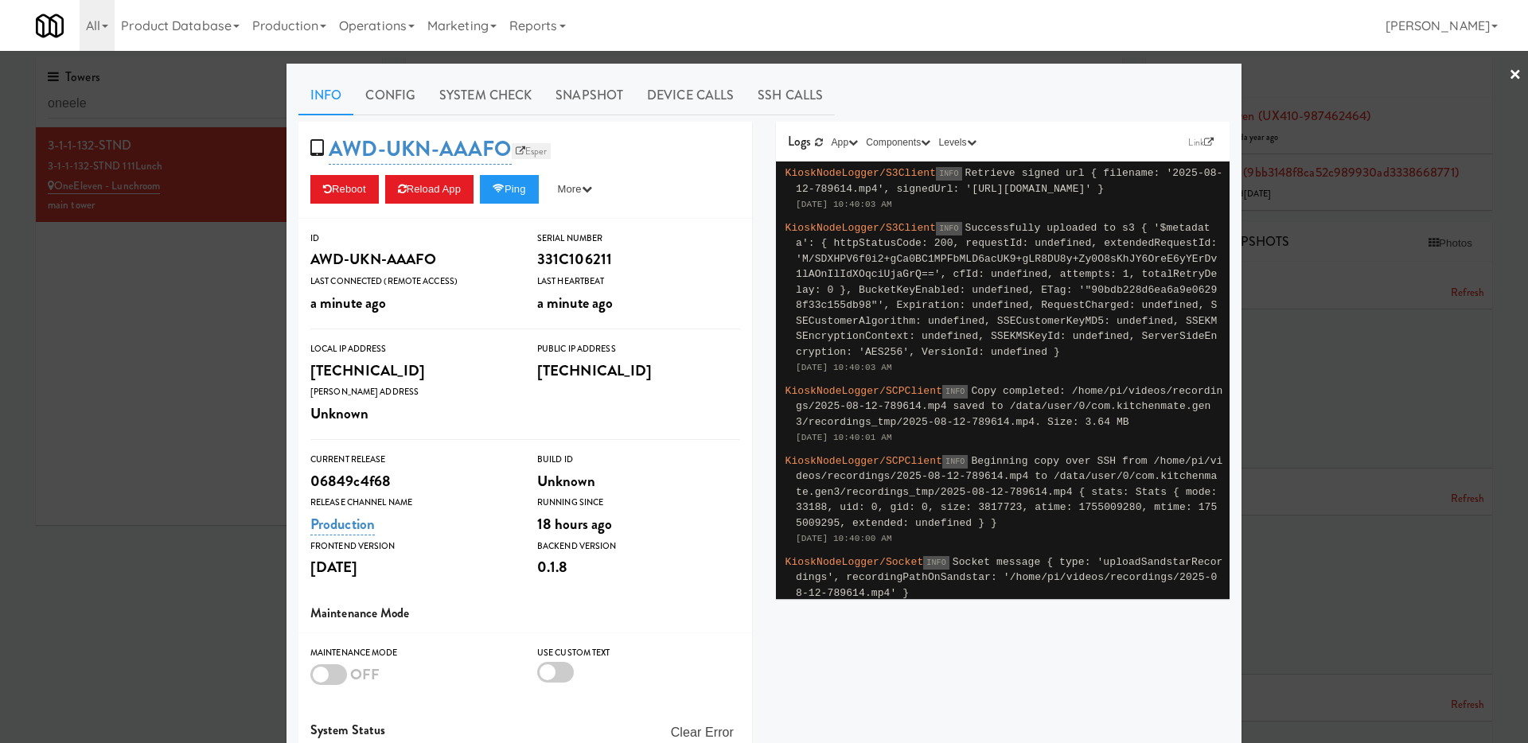
click at [530, 154] on link "Esper" at bounding box center [532, 151] width 40 height 16
click at [177, 362] on div at bounding box center [764, 371] width 1528 height 743
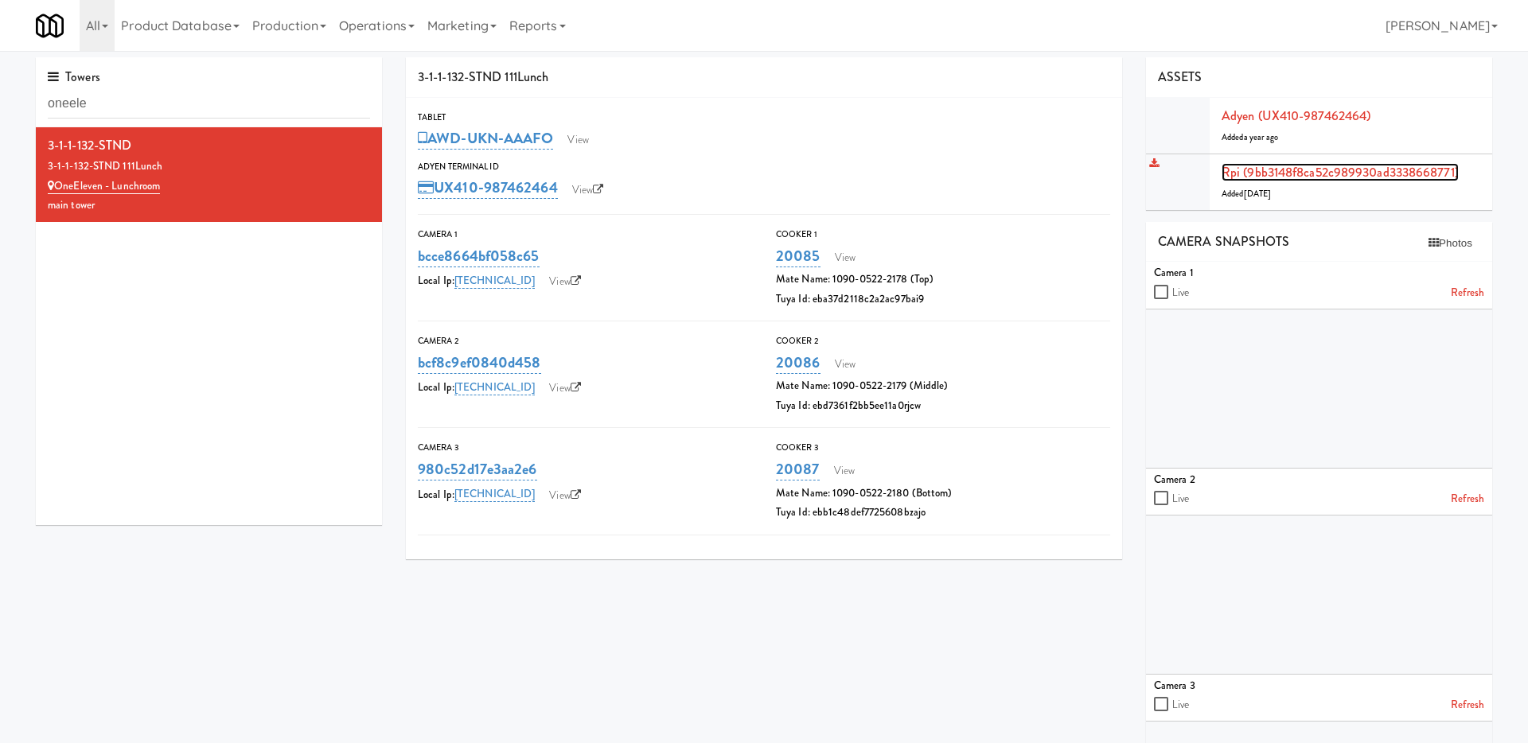
click at [1281, 170] on link "Rpi (9bb3148f8ca52c989930ad3338668771)" at bounding box center [1340, 172] width 237 height 18
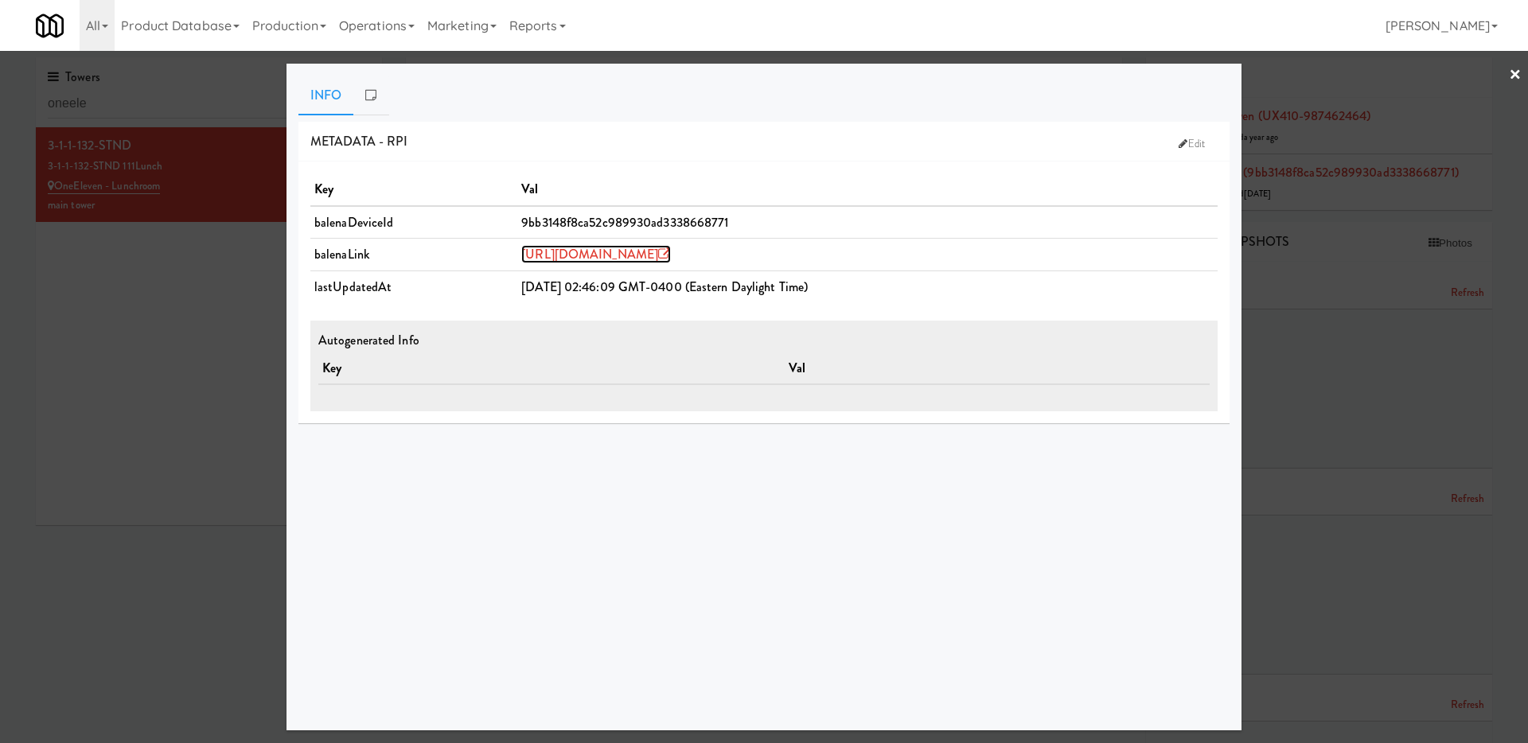
click at [671, 245] on link "https://dashboard.balena-cloud.com/devices/9bb3148f8ca52c989930ad3338668771" at bounding box center [596, 254] width 150 height 18
click at [136, 363] on div at bounding box center [764, 371] width 1528 height 743
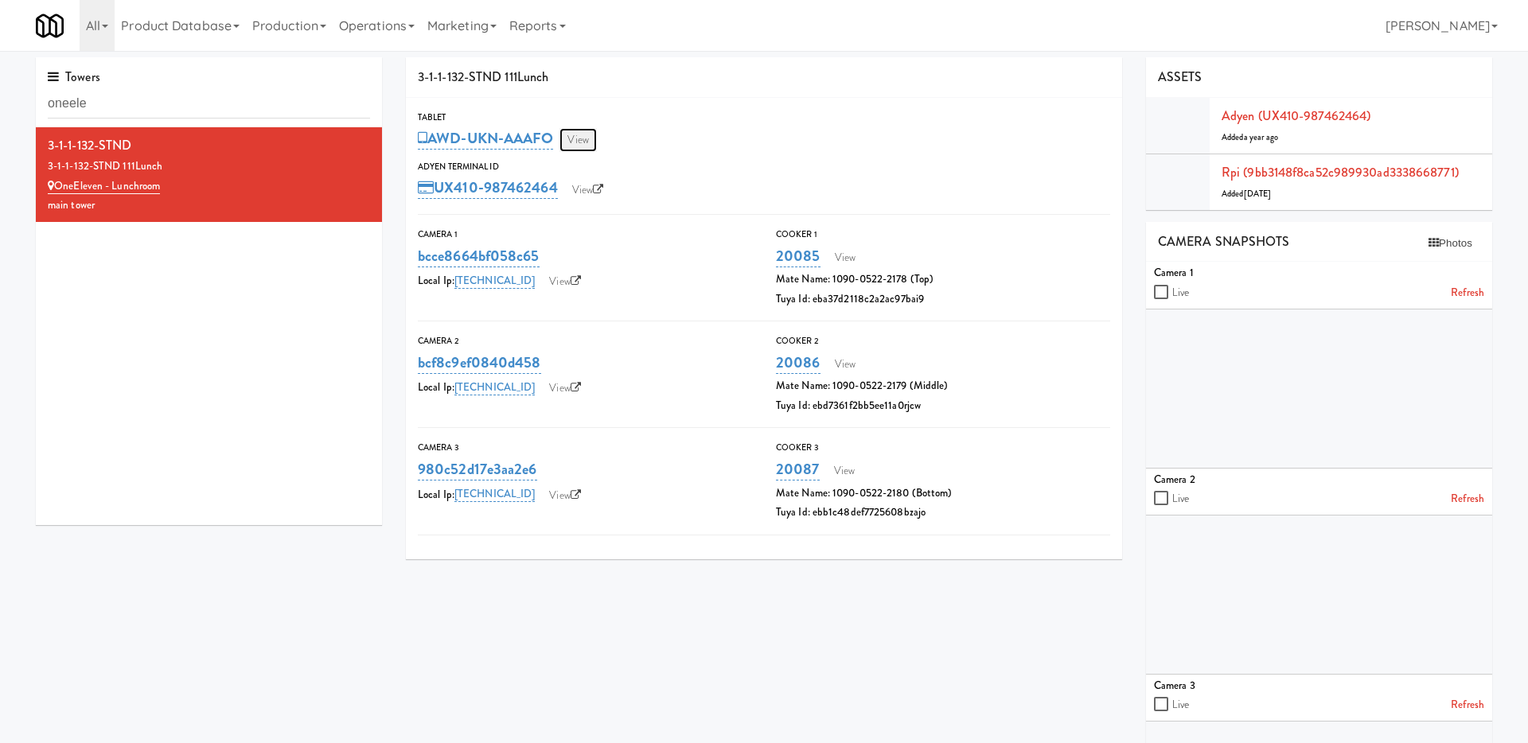
click at [578, 136] on link "View" at bounding box center [577, 140] width 37 height 24
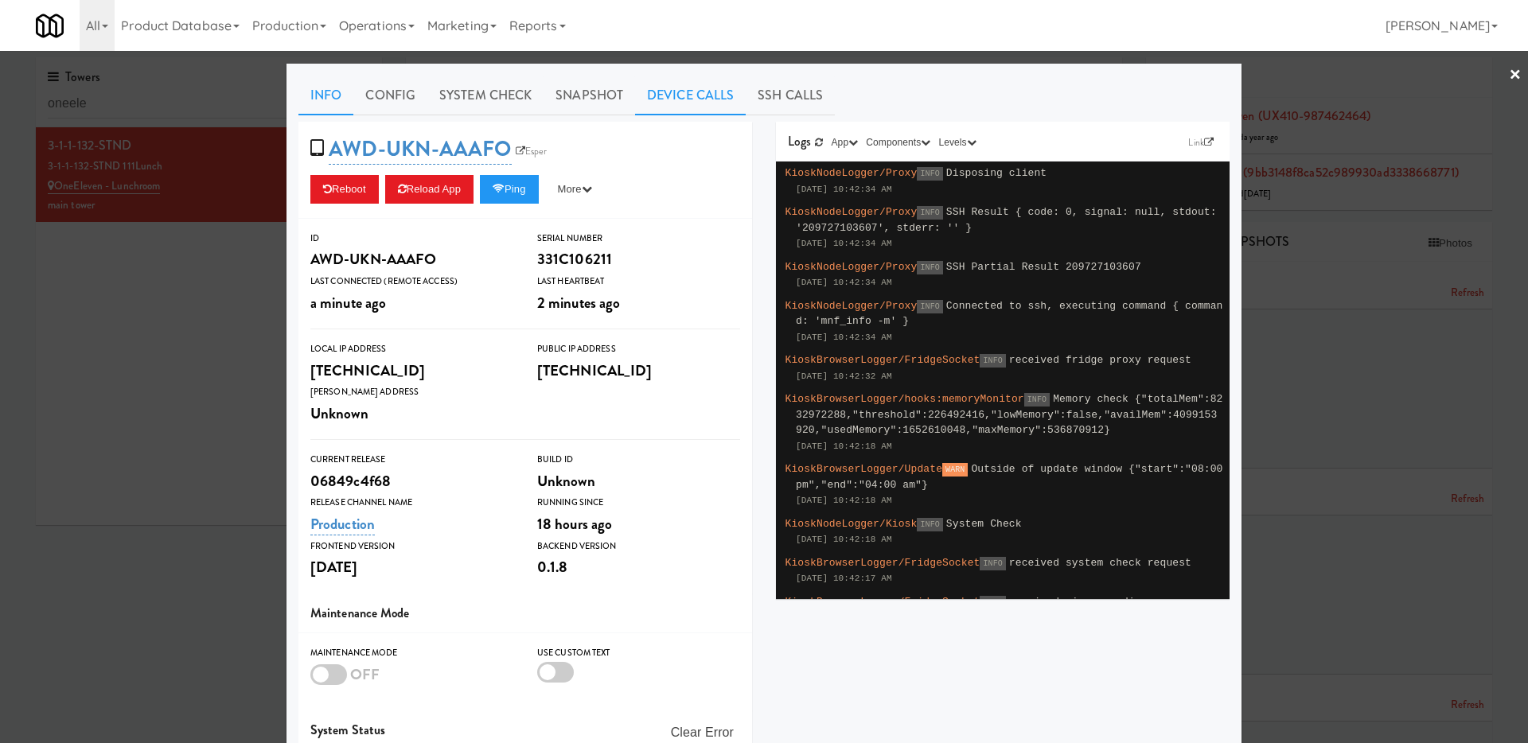
click at [659, 99] on link "Device Calls" at bounding box center [690, 96] width 111 height 40
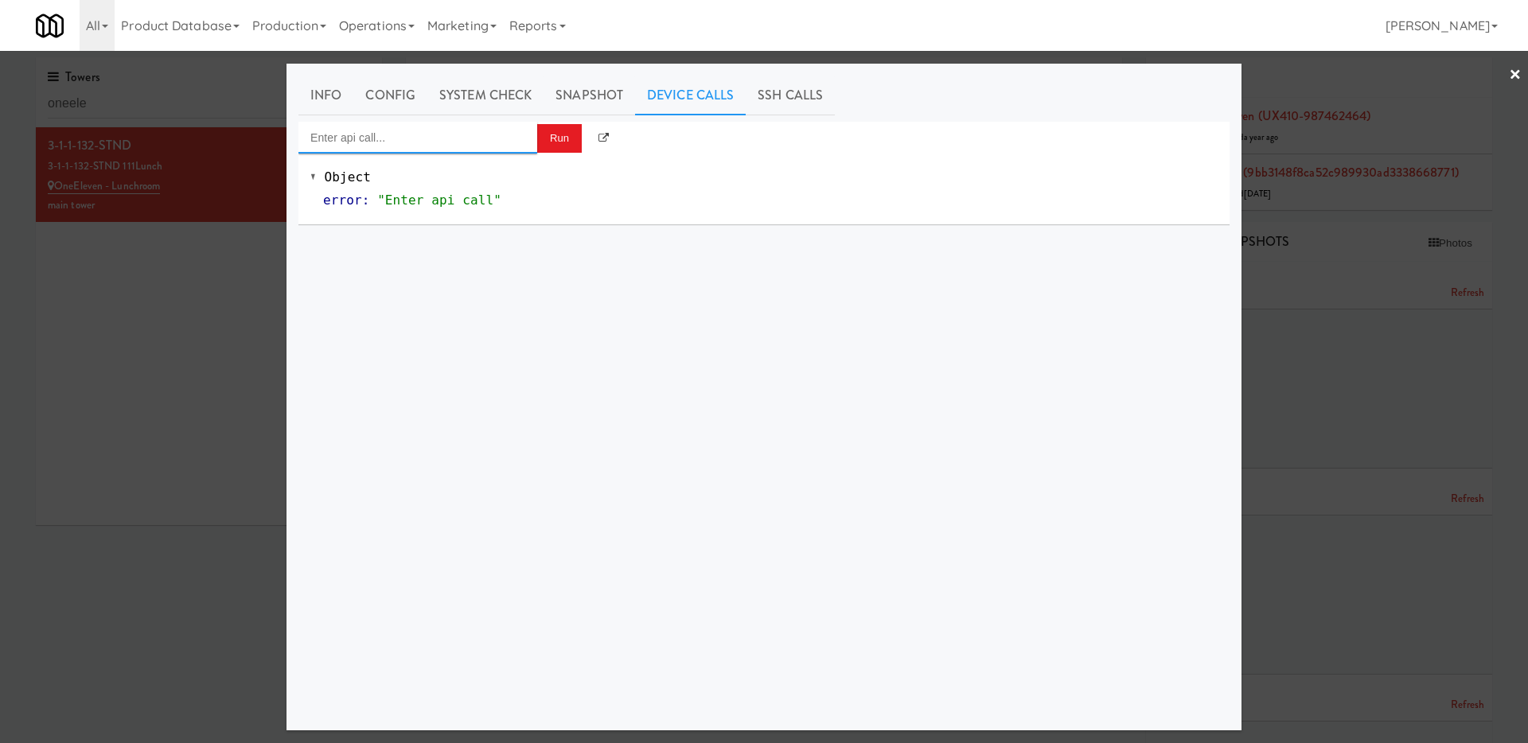
click at [508, 139] on input "Enter api call..." at bounding box center [417, 138] width 239 height 32
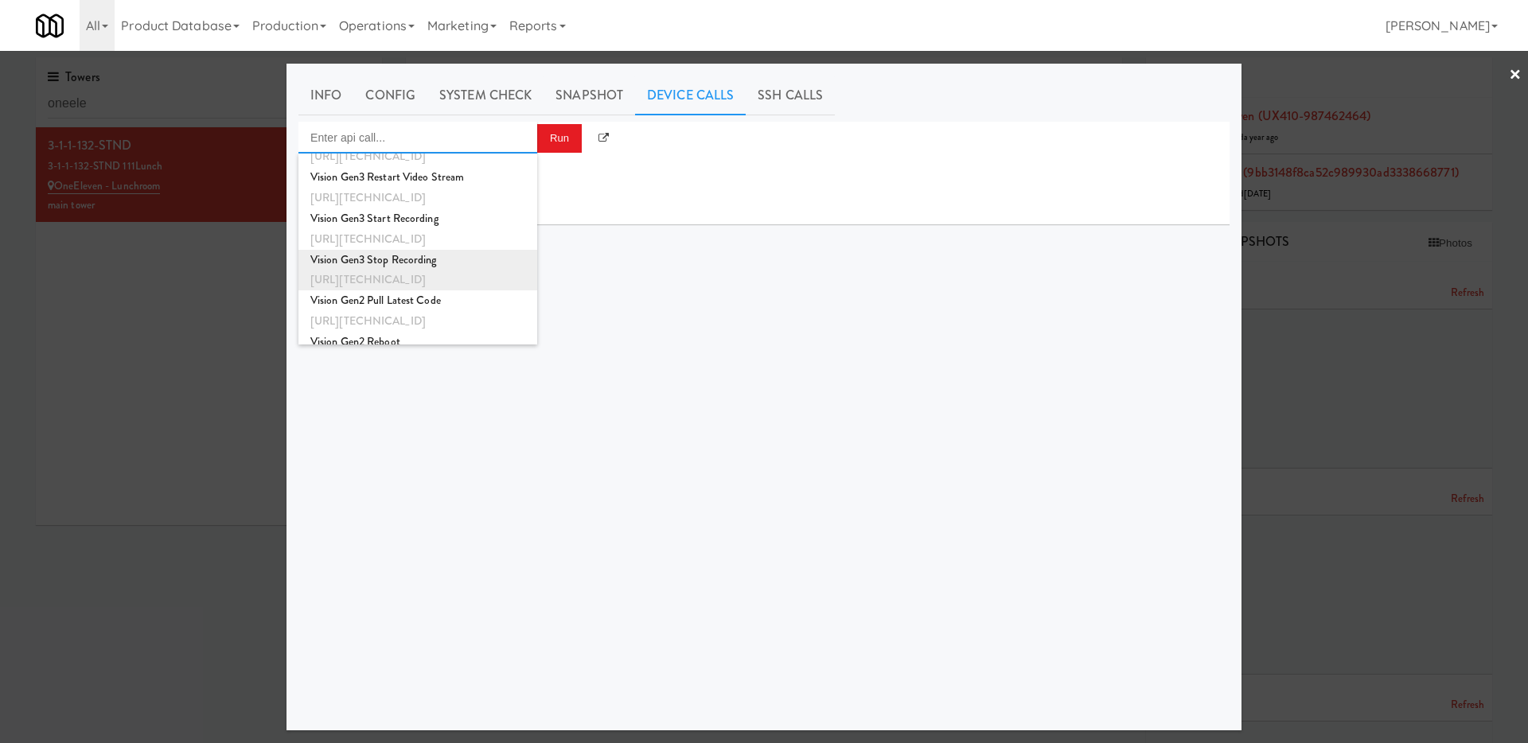
scroll to position [380, 0]
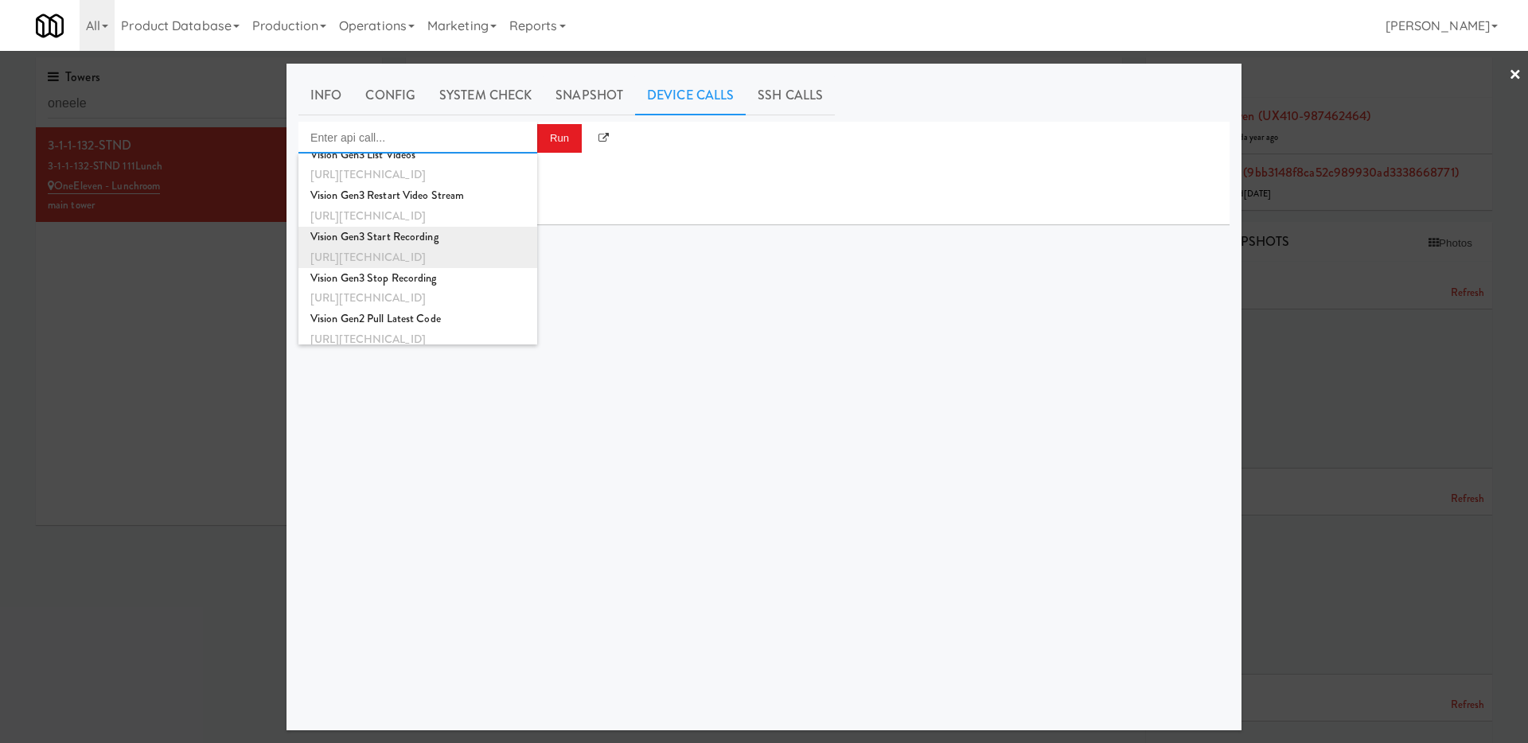
click at [509, 244] on div "Vision Gen3 Start Recording" at bounding box center [417, 237] width 215 height 21
type input "Vision Gen3 Start Recording"
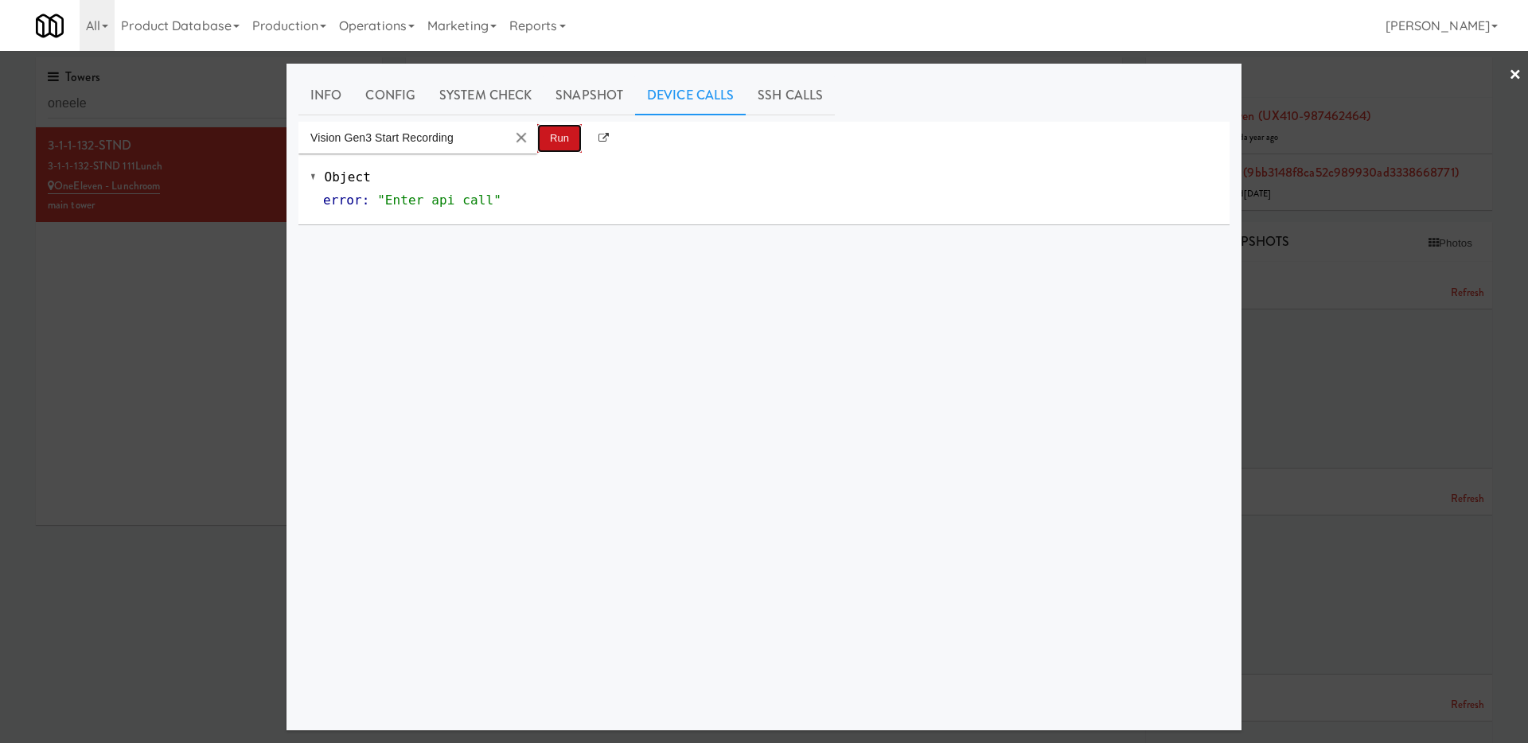
click at [564, 149] on button "Run" at bounding box center [559, 138] width 45 height 29
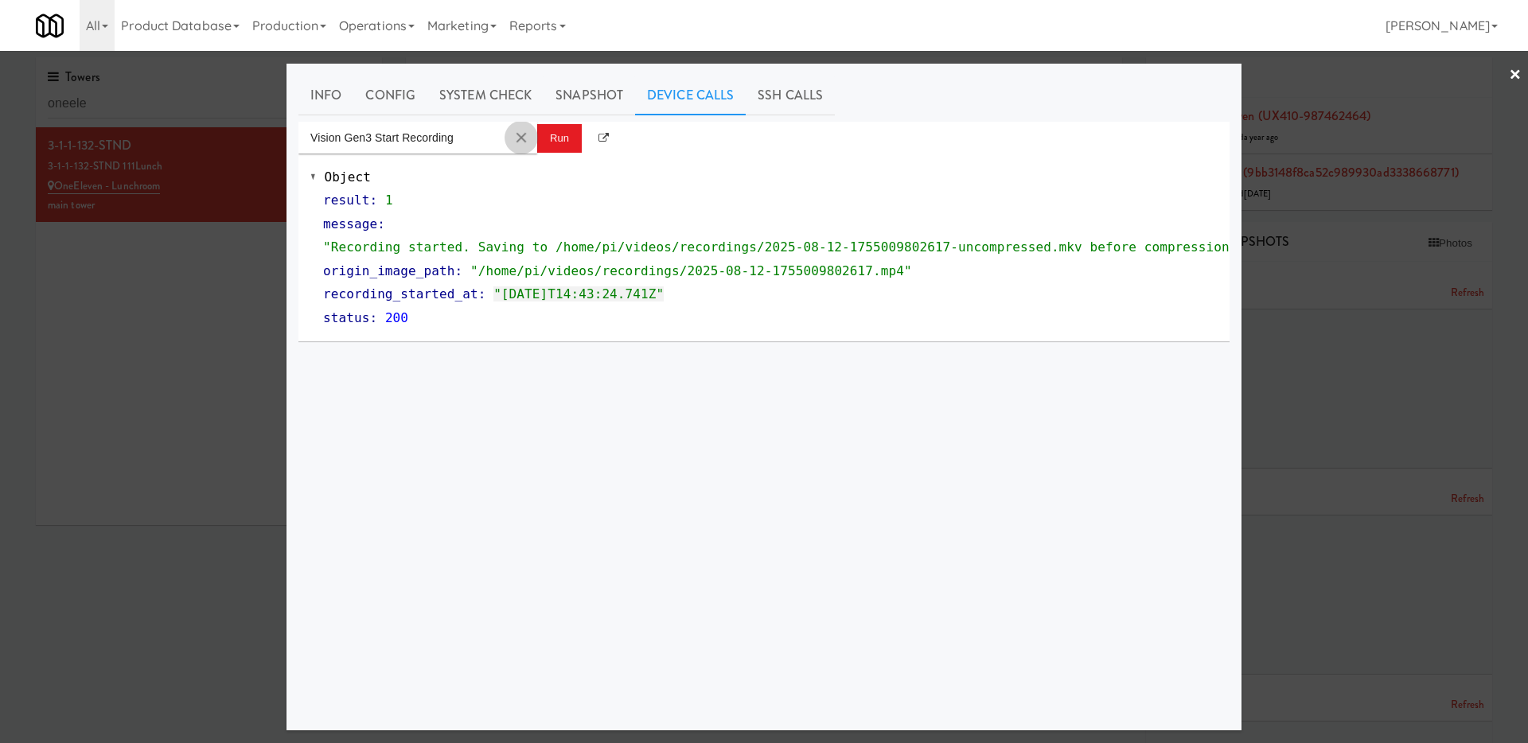
click at [513, 144] on button "Clear Input" at bounding box center [521, 138] width 24 height 24
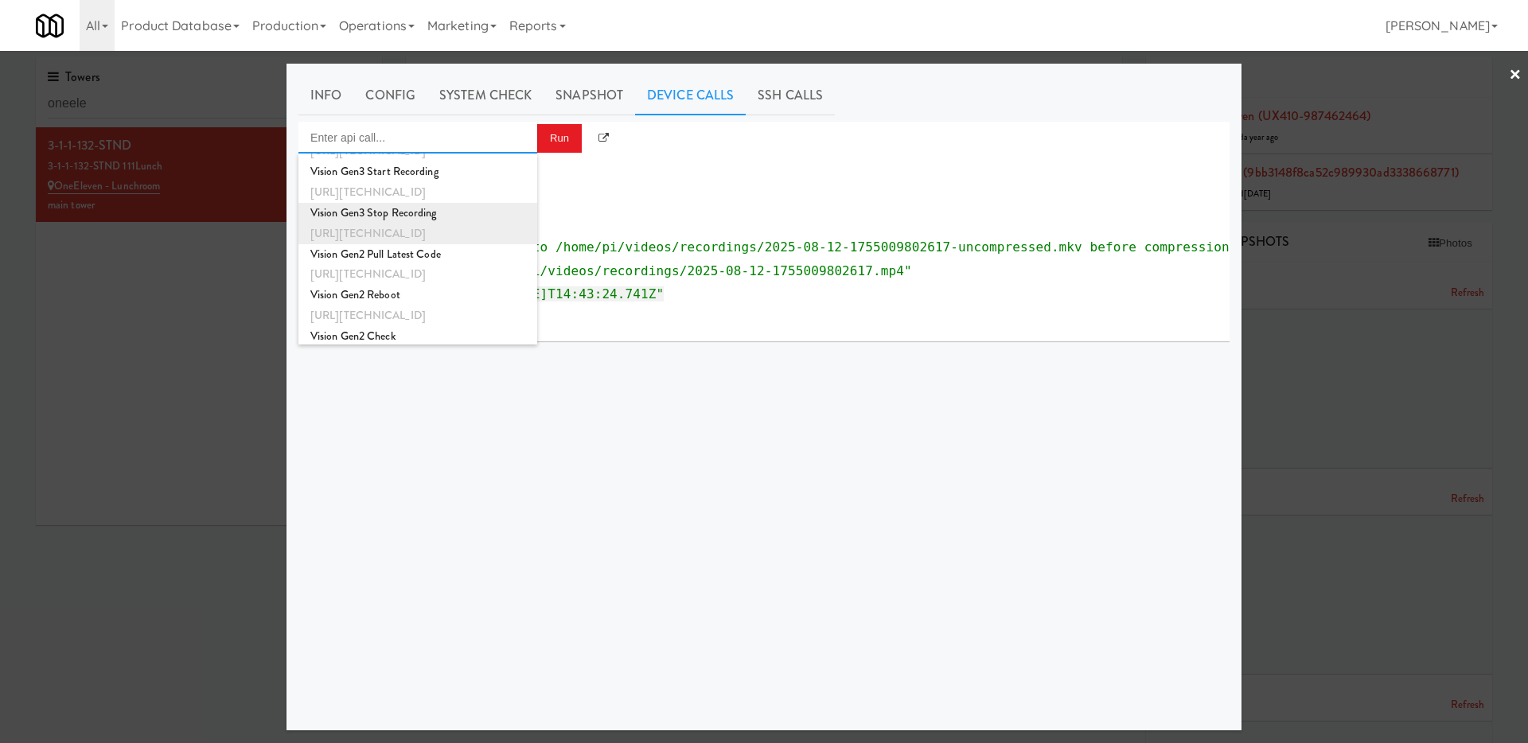
scroll to position [445, 0]
click at [496, 232] on div "http://192.168.11.6:8000/sync/stopRecg" at bounding box center [417, 234] width 215 height 21
type input "Vision Gen3 Stop Recording"
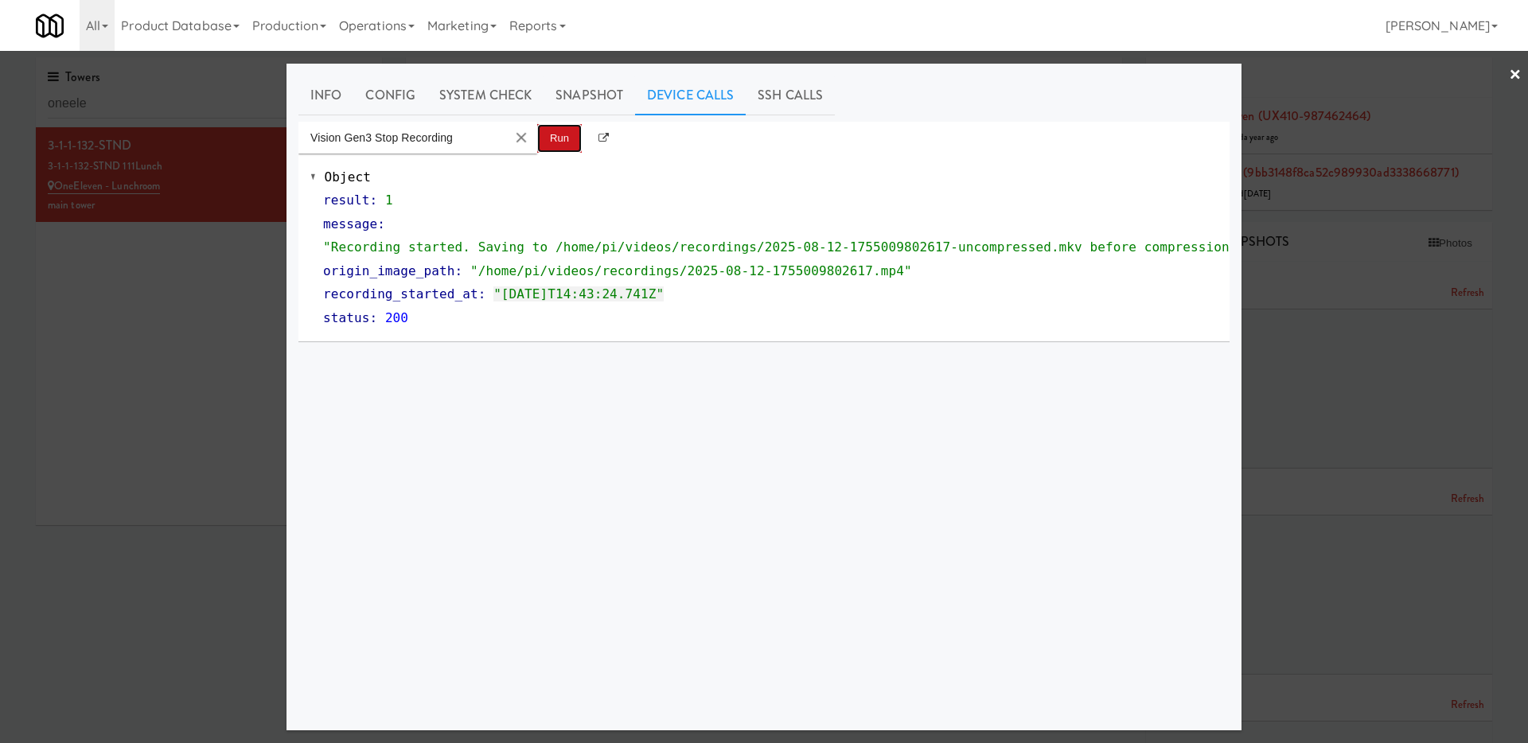
click at [559, 132] on button "Run" at bounding box center [559, 138] width 45 height 29
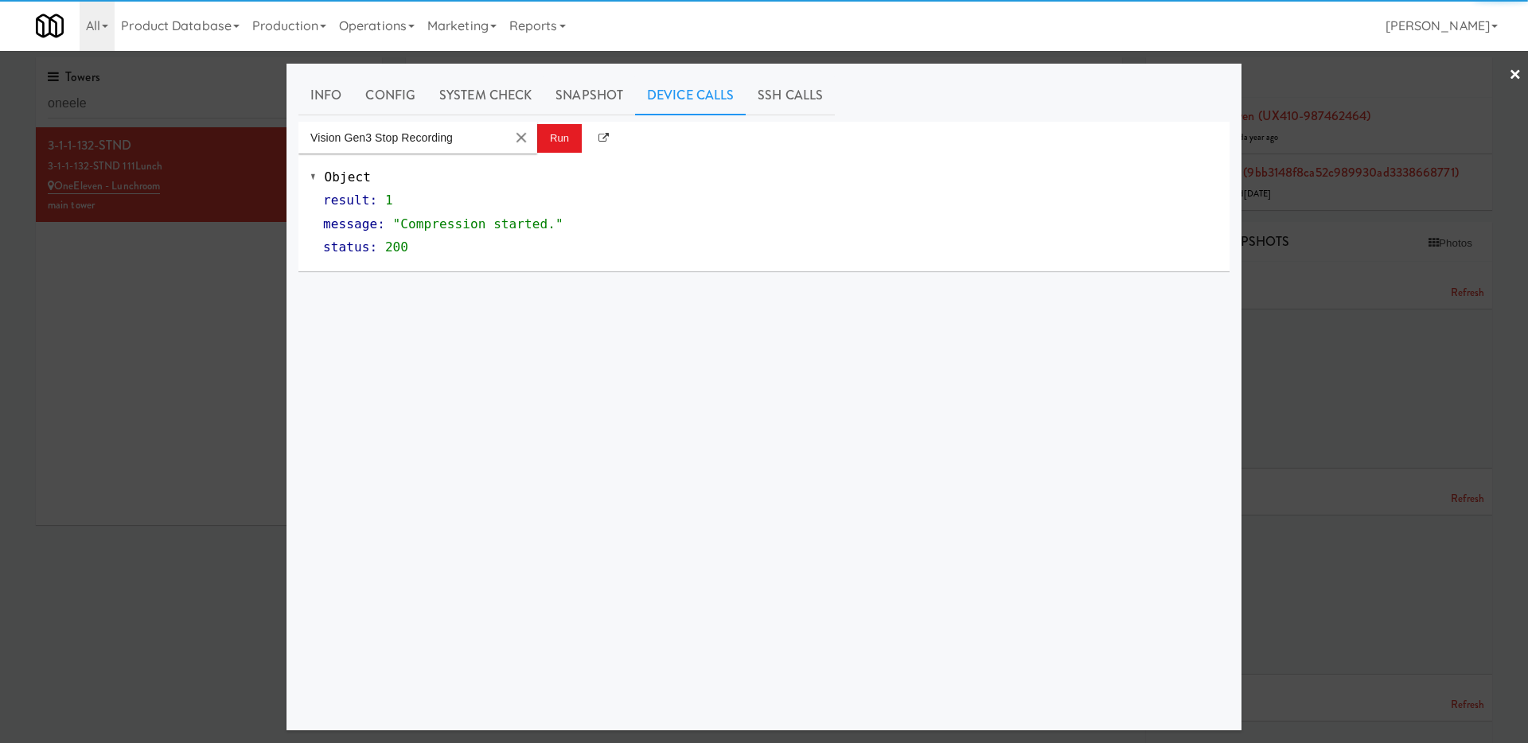
click at [103, 415] on div at bounding box center [764, 371] width 1528 height 743
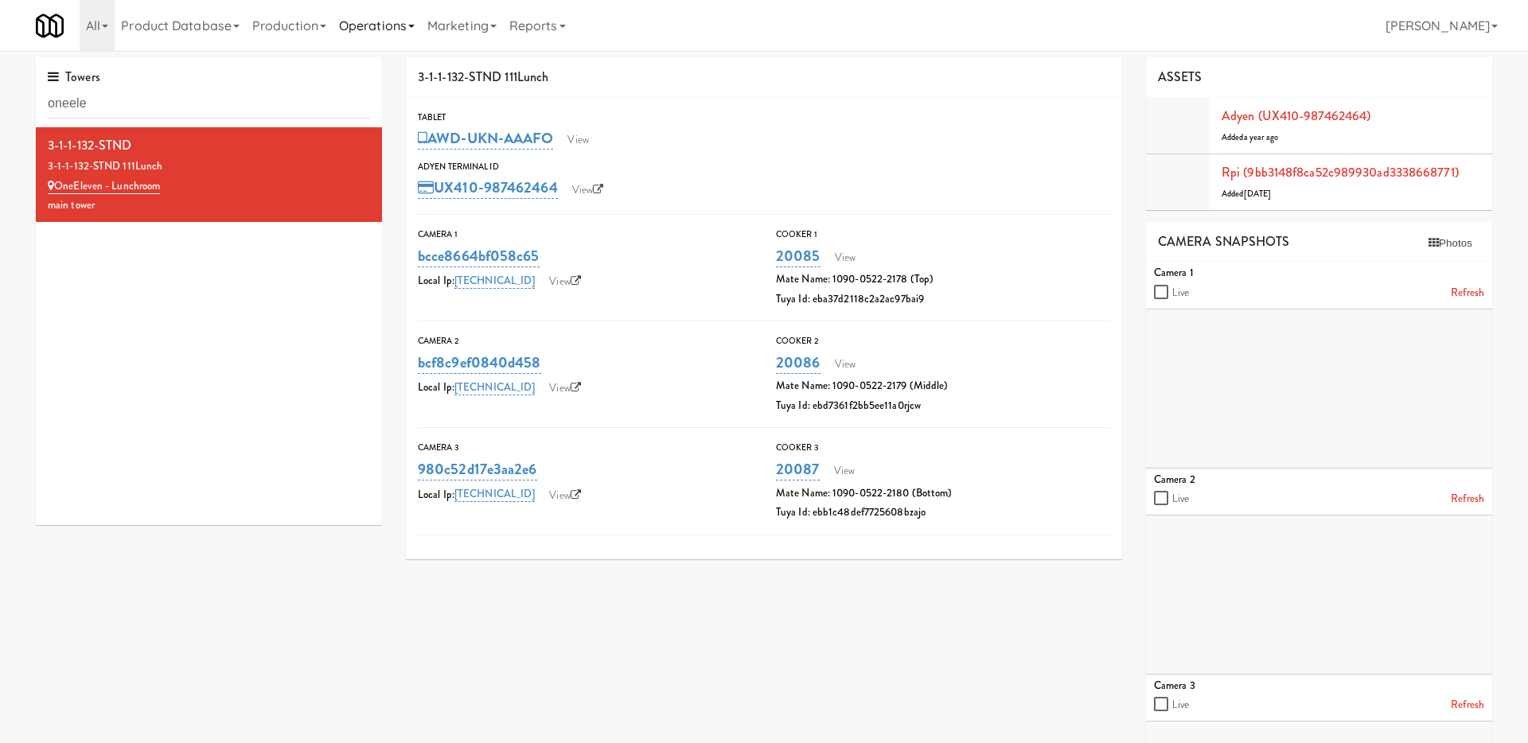
click at [396, 21] on link "Operations" at bounding box center [377, 25] width 88 height 51
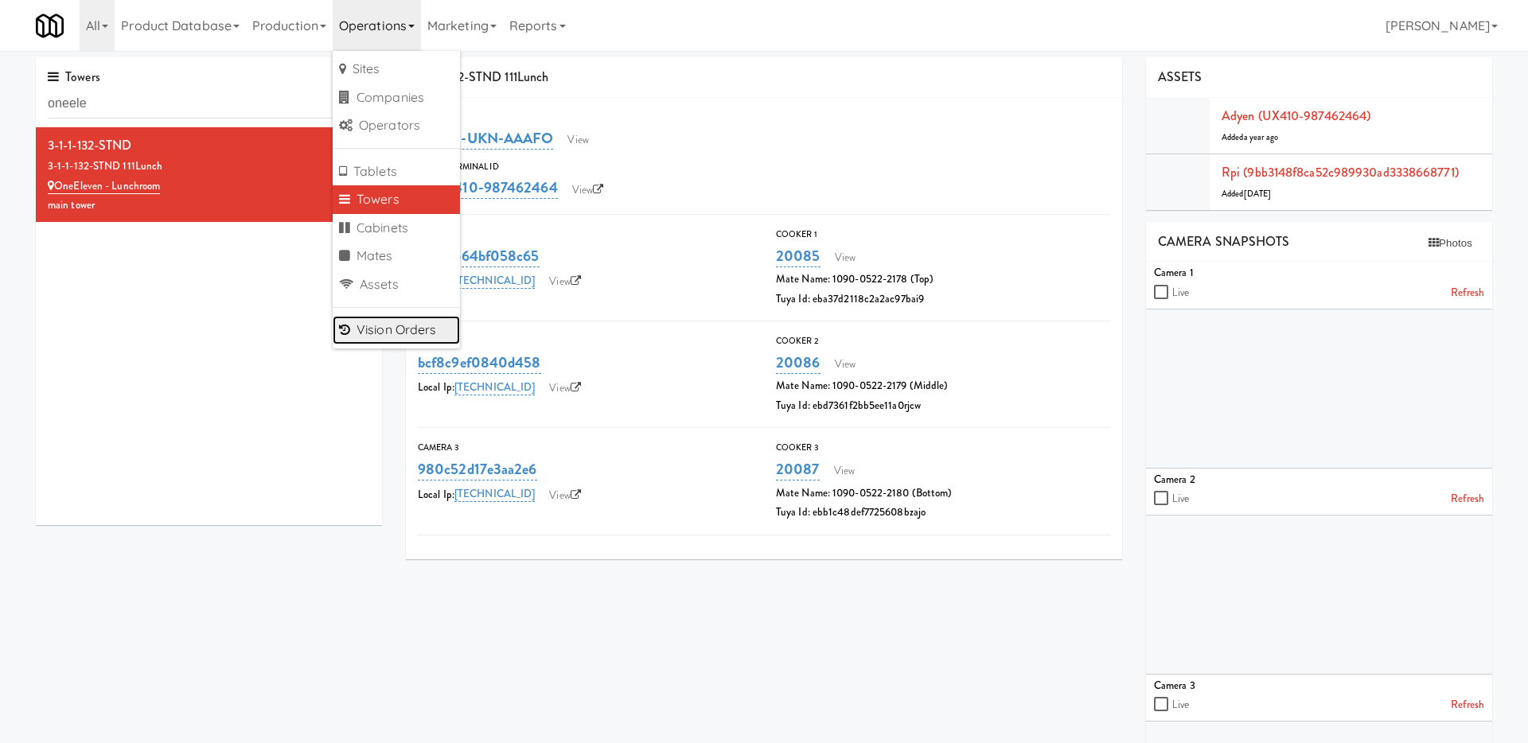
click at [403, 341] on link "Vision Orders" at bounding box center [396, 330] width 127 height 29
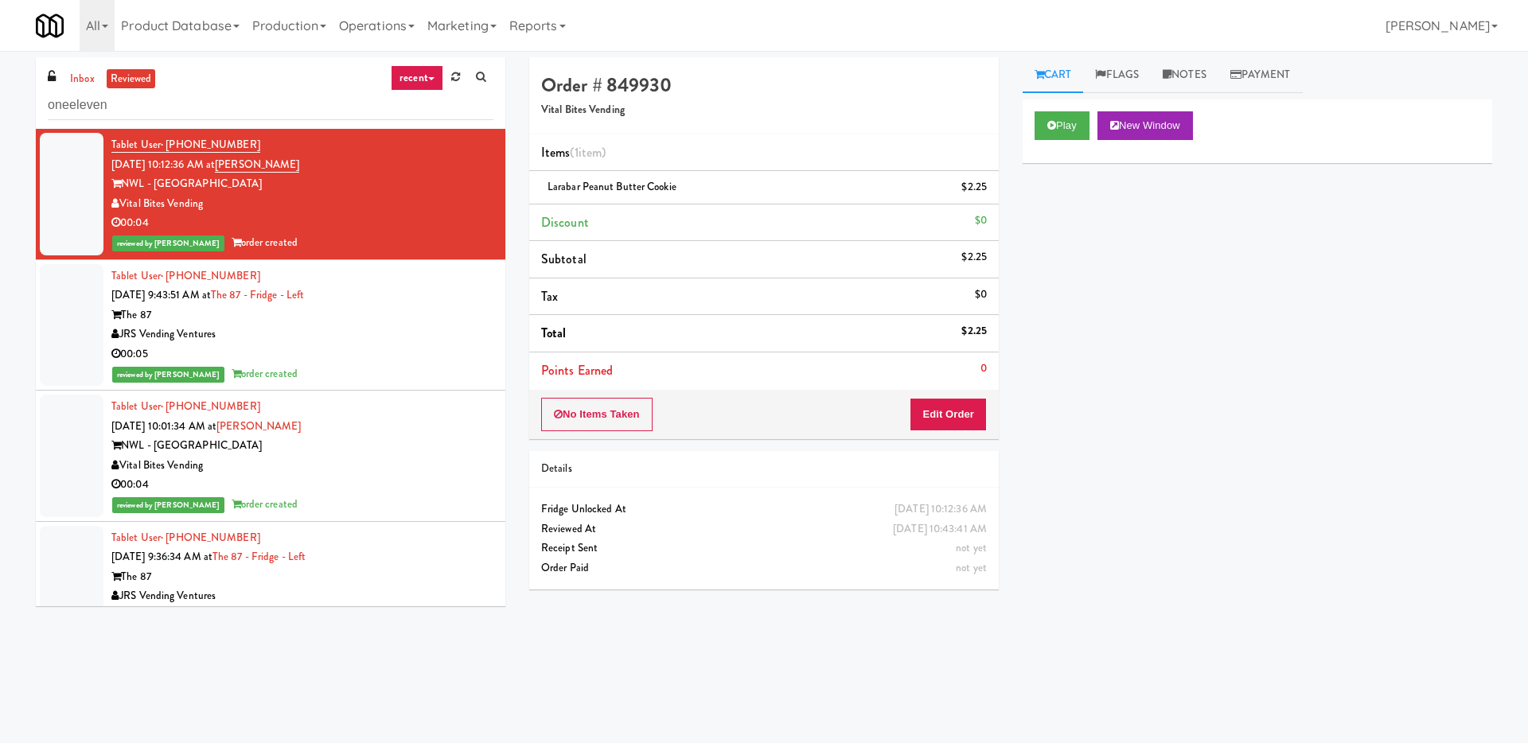
type input "oneeleven"
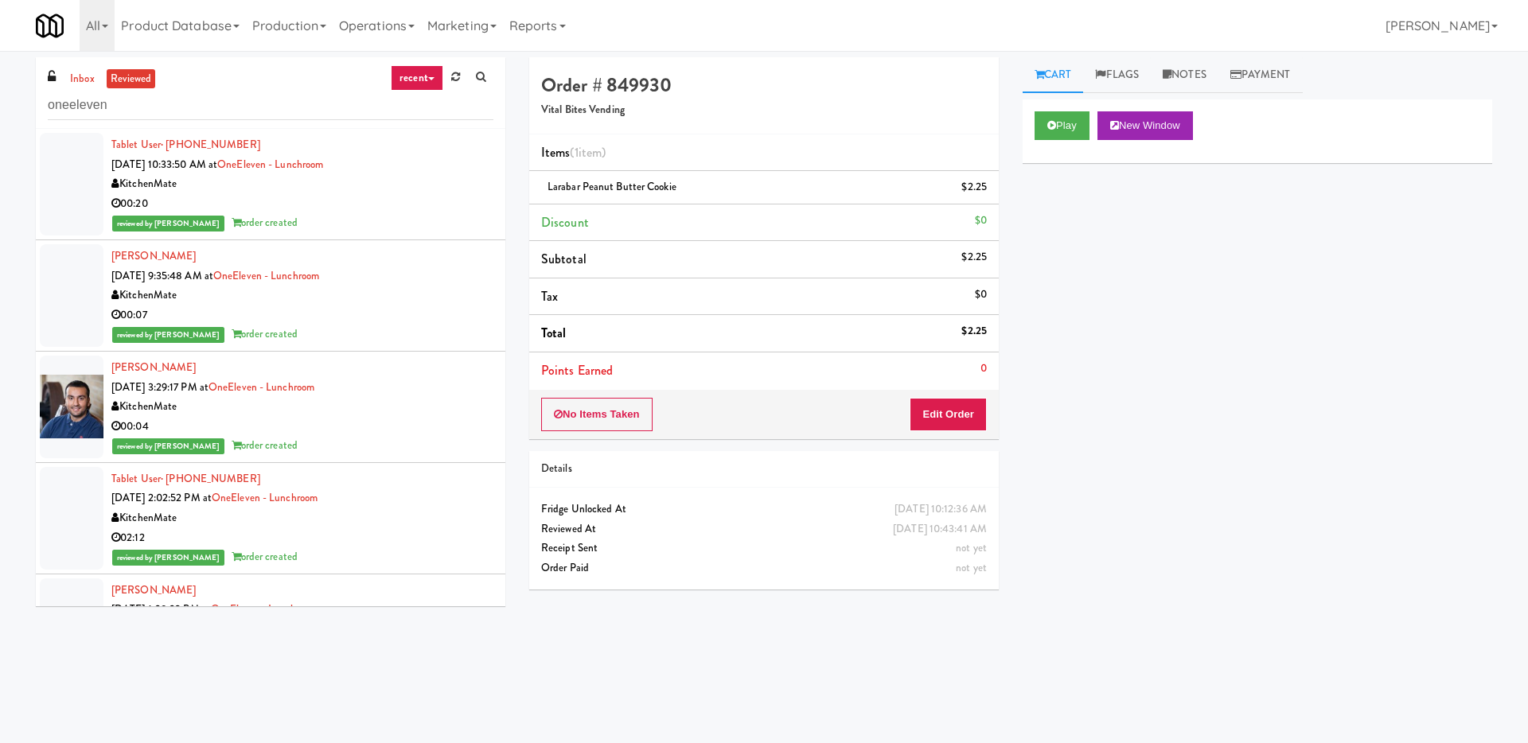
click at [292, 205] on div "00:20" at bounding box center [302, 204] width 382 height 20
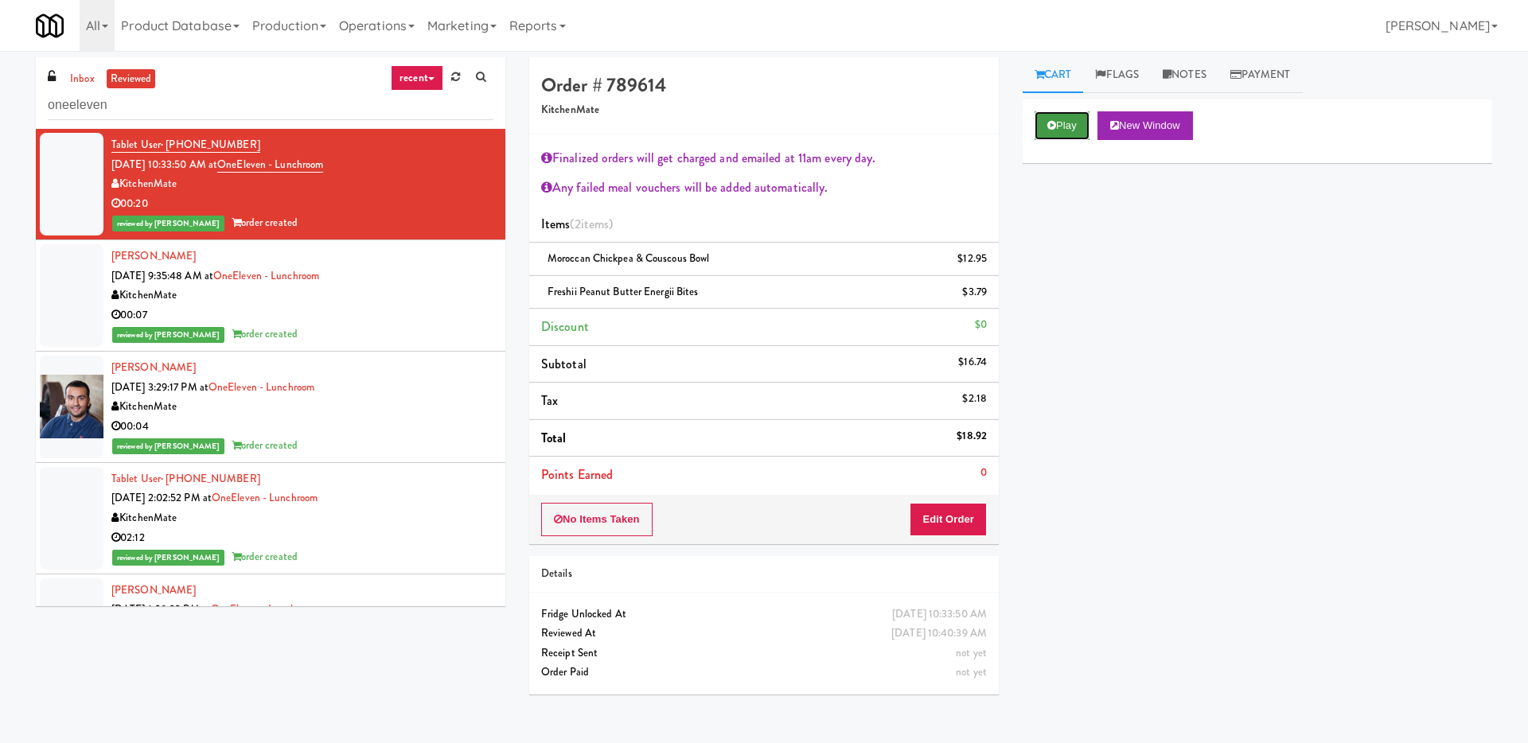
click at [1057, 123] on button "Play" at bounding box center [1062, 125] width 55 height 29
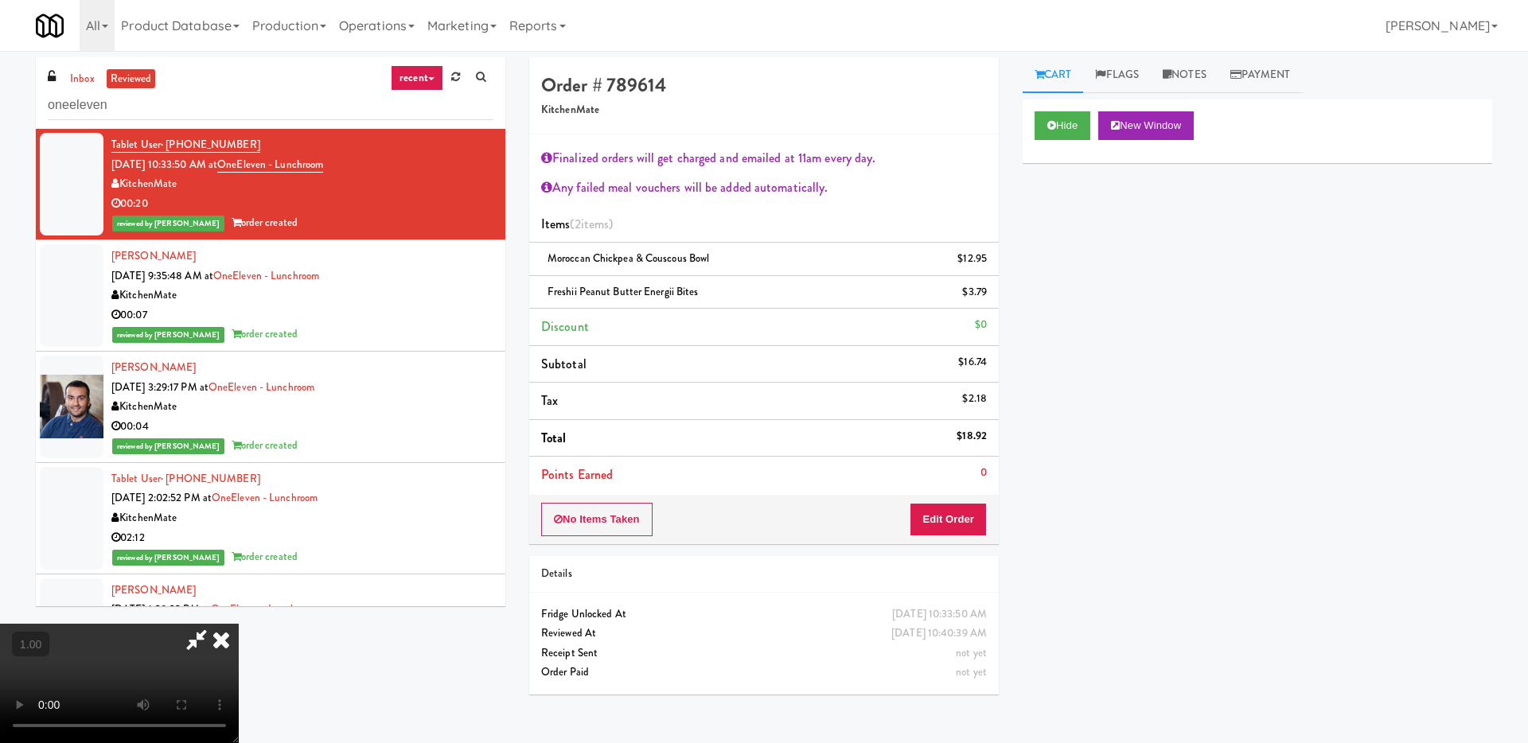
click at [239, 624] on icon at bounding box center [221, 640] width 35 height 32
